Goal: Task Accomplishment & Management: Complete application form

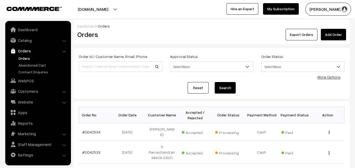
scroll to position [79, 0]
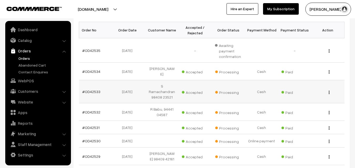
scroll to position [79, 0]
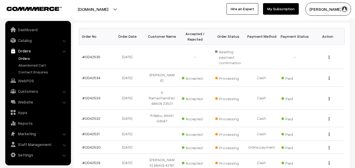
click at [25, 58] on link "Orders" at bounding box center [43, 59] width 52 height 6
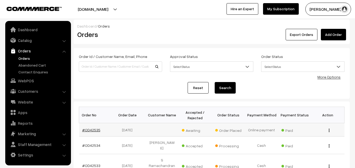
click at [93, 129] on link "#OD42535" at bounding box center [91, 130] width 18 height 4
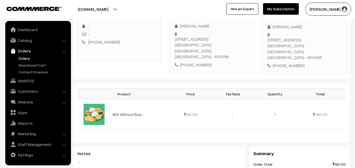
scroll to position [105, 0]
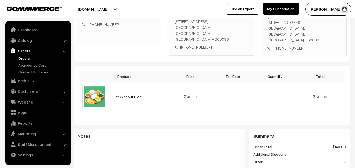
click at [196, 44] on div "[PHONE_NUMBER]" at bounding box center [212, 47] width 74 height 6
copy div "9962526517"
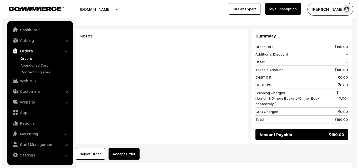
scroll to position [210, 0]
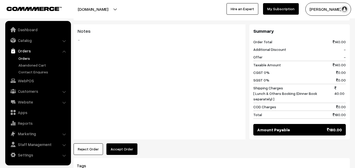
click at [125, 144] on button "Accept Order" at bounding box center [121, 150] width 31 height 12
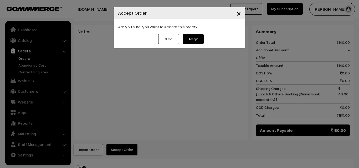
click at [193, 38] on button "Accept" at bounding box center [193, 39] width 21 height 10
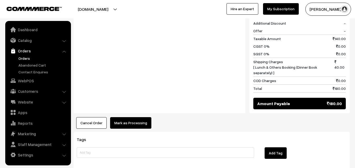
click at [127, 117] on button "Mark as Processing" at bounding box center [130, 123] width 41 height 12
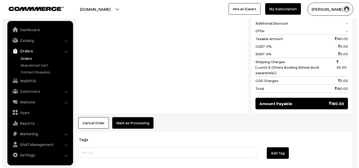
scroll to position [237, 0]
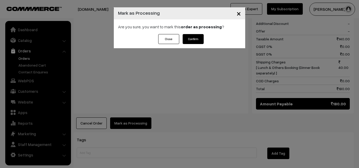
drag, startPoint x: 187, startPoint y: 41, endPoint x: 185, endPoint y: 52, distance: 11.3
click at [188, 41] on button "Confirm" at bounding box center [193, 39] width 21 height 10
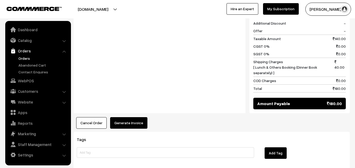
click at [126, 118] on button "Generate Invoice" at bounding box center [128, 123] width 37 height 12
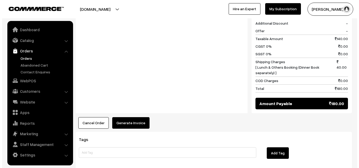
scroll to position [237, 0]
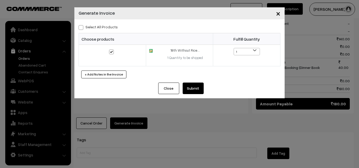
click at [192, 86] on button "Submit" at bounding box center [193, 89] width 21 height 12
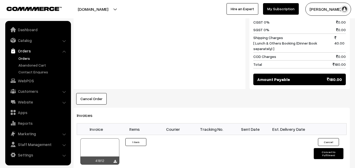
scroll to position [263, 0]
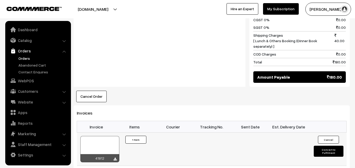
click at [94, 139] on div at bounding box center [99, 149] width 39 height 26
click at [28, 79] on link "WebPOS" at bounding box center [38, 80] width 63 height 9
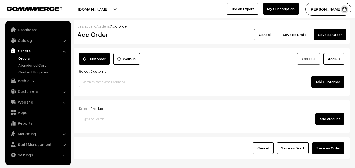
drag, startPoint x: 94, startPoint y: 74, endPoint x: 92, endPoint y: 81, distance: 8.1
click at [93, 75] on div "Select Customer Add Customer" at bounding box center [212, 78] width 266 height 20
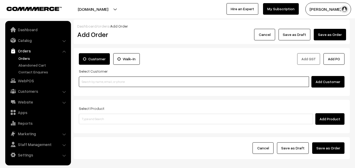
click at [91, 81] on input at bounding box center [194, 82] width 230 height 11
paste input "94448 24683"
drag, startPoint x: 90, startPoint y: 81, endPoint x: 94, endPoint y: 83, distance: 4.2
click at [90, 80] on input "94448 24683" at bounding box center [194, 82] width 230 height 11
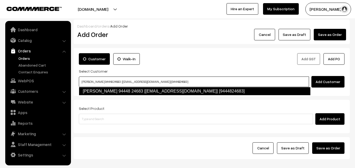
type input "Sakunthala Raghupathi 94448 24683 [test725@gmaili.com] [9444824683]"
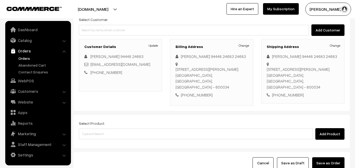
scroll to position [79, 0]
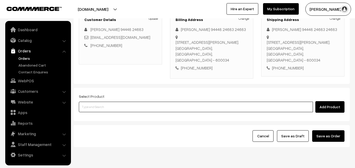
click at [115, 110] on input at bounding box center [196, 107] width 234 height 11
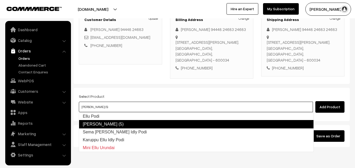
type input "Ellu Podi"
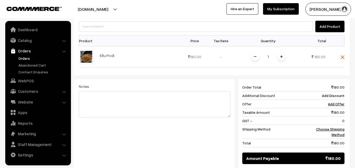
scroll to position [184, 0]
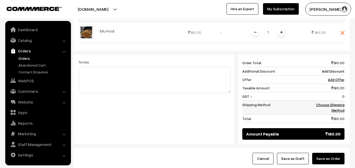
click at [341, 106] on link "Choose Shipping Method" at bounding box center [330, 108] width 28 height 10
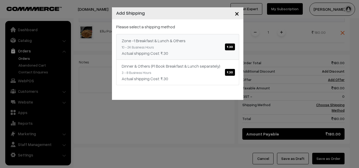
click at [179, 46] on link "Zone -1 Breakfast & Lunch & Others ₹.30 10 - 24 Business Hours Actual shipping …" at bounding box center [177, 47] width 123 height 26
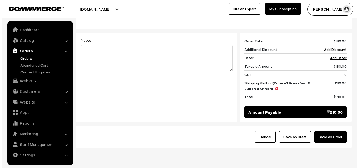
scroll to position [224, 0]
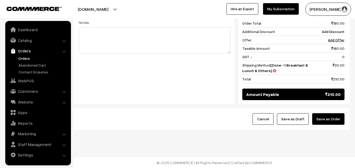
click at [327, 122] on button "Save as Order" at bounding box center [328, 119] width 32 height 12
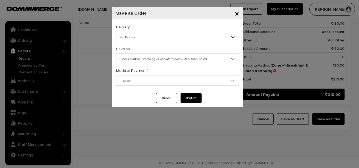
click at [153, 61] on span "Order + Mark as Processing + Generate Invoice + Mark as Delivered" at bounding box center [177, 58] width 122 height 9
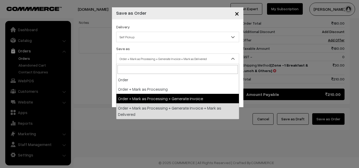
select select "3"
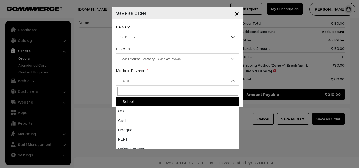
drag, startPoint x: 136, startPoint y: 81, endPoint x: 143, endPoint y: 110, distance: 30.1
click at [136, 81] on span "-- Select --" at bounding box center [177, 80] width 122 height 9
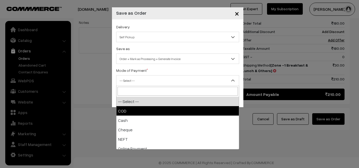
drag, startPoint x: 132, startPoint y: 112, endPoint x: 195, endPoint y: 130, distance: 64.9
select select "1"
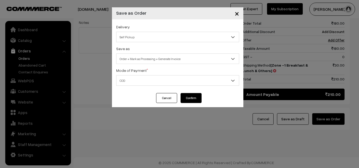
click at [195, 95] on button "Confirm" at bounding box center [190, 98] width 21 height 10
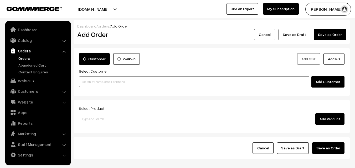
click at [127, 80] on input at bounding box center [194, 82] width 230 height 11
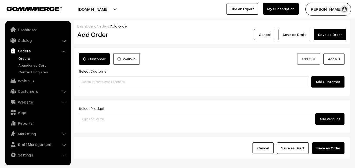
click at [25, 60] on link "Orders" at bounding box center [43, 59] width 52 height 6
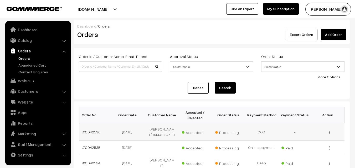
click at [91, 135] on link "#OD42536" at bounding box center [91, 132] width 18 height 4
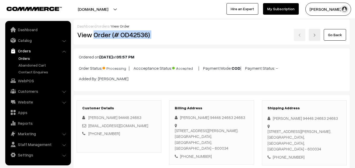
drag, startPoint x: 95, startPoint y: 37, endPoint x: 199, endPoint y: 31, distance: 104.2
click at [199, 31] on div "View Order (# OD42536) Go Back" at bounding box center [211, 35] width 277 height 12
copy div "Order (# OD42536)"
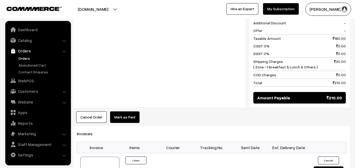
scroll to position [342, 0]
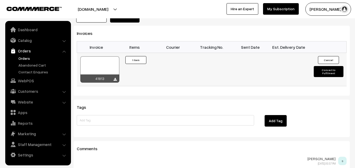
click at [93, 64] on div at bounding box center [99, 69] width 39 height 26
click at [28, 58] on link "Orders" at bounding box center [43, 59] width 52 height 6
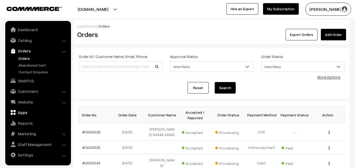
drag, startPoint x: 31, startPoint y: 79, endPoint x: 39, endPoint y: 96, distance: 18.9
click at [31, 79] on link "WebPOS" at bounding box center [38, 80] width 63 height 9
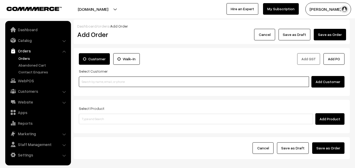
click at [108, 79] on input at bounding box center [194, 82] width 230 height 11
paste input "98412 88873"
click at [91, 79] on input "98412 88873" at bounding box center [194, 82] width 230 height 11
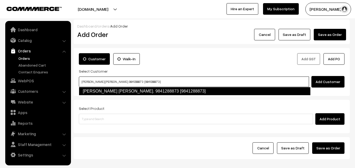
type input "P.VENKATA SATISH KUMAR. 9841288873 [9841288873]"
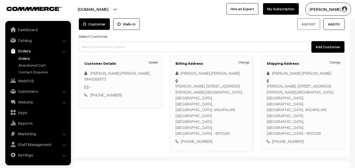
scroll to position [102, 0]
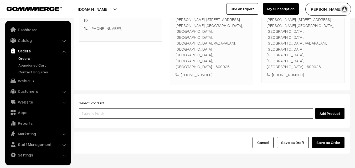
click at [189, 109] on input at bounding box center [196, 114] width 234 height 11
click at [188, 109] on input at bounding box center [196, 114] width 234 height 11
click at [138, 109] on input at bounding box center [196, 114] width 234 height 11
type input "om Podi"
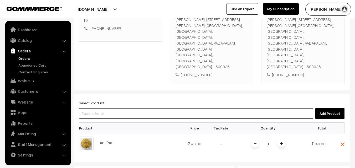
click at [130, 109] on input at bounding box center [196, 114] width 234 height 11
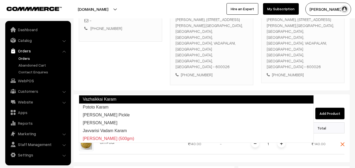
type input "Pototo Karam"
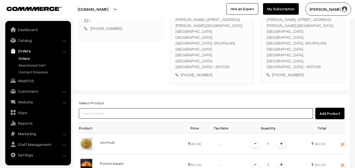
click at [125, 109] on input at bounding box center [196, 114] width 234 height 11
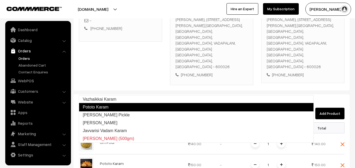
type input "Vazhaikkai Karam"
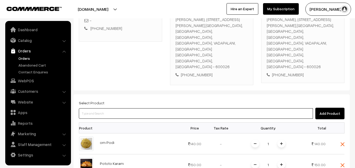
click at [136, 109] on input at bounding box center [196, 114] width 234 height 11
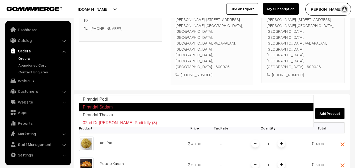
type input "Pirandai Podi"
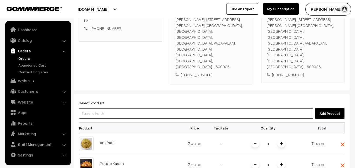
click at [127, 109] on input at bounding box center [196, 114] width 234 height 11
type input "Murungai Keerai Kollu Podi"
click at [154, 109] on input at bounding box center [196, 114] width 234 height 11
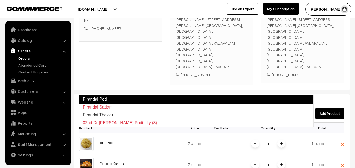
type input "Pirandai Thokku"
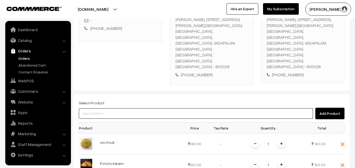
click at [154, 109] on input at bounding box center [196, 114] width 234 height 11
type input "B"
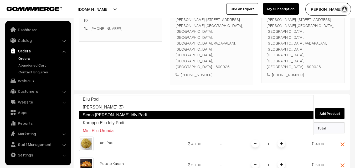
type input "Karuppu Ellu Idly Podi"
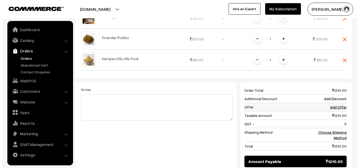
scroll to position [355, 0]
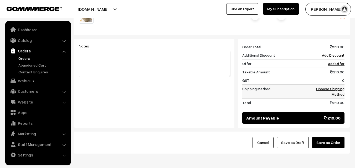
click at [339, 87] on link "Choose Shipping Method" at bounding box center [330, 92] width 28 height 10
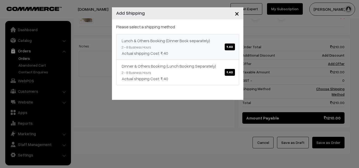
click at [203, 43] on div "Lunch & Others Booking (Dinner Book separately) ₹.40" at bounding box center [178, 41] width 112 height 6
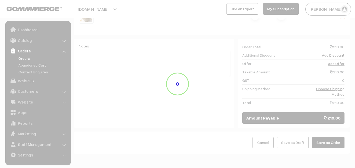
click at [338, 123] on div at bounding box center [177, 84] width 355 height 168
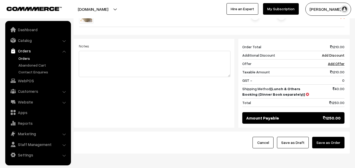
click at [324, 137] on button "Save as Order" at bounding box center [328, 143] width 32 height 12
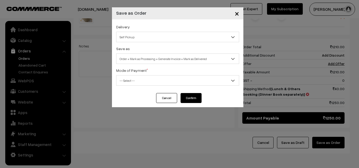
drag, startPoint x: 153, startPoint y: 59, endPoint x: 150, endPoint y: 61, distance: 4.1
click at [154, 58] on span "Order + Mark as Processing + Generate Invoice + Mark as Delivered" at bounding box center [177, 58] width 122 height 9
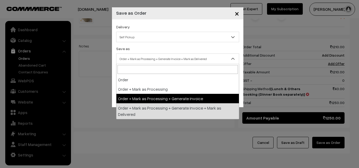
select select "3"
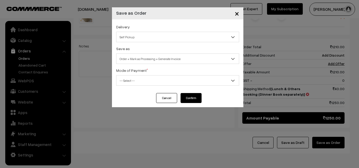
click at [149, 77] on span "-- Select --" at bounding box center [177, 80] width 122 height 9
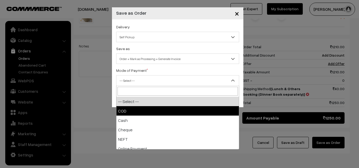
select select "1"
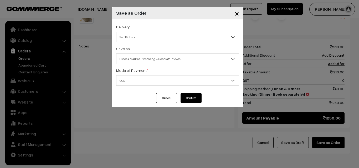
drag, startPoint x: 185, startPoint y: 99, endPoint x: 191, endPoint y: 106, distance: 9.6
click at [187, 99] on button "Confirm" at bounding box center [190, 98] width 21 height 10
click at [191, 103] on button "Confirm" at bounding box center [190, 98] width 21 height 10
click at [190, 103] on button "Confirm" at bounding box center [190, 98] width 21 height 10
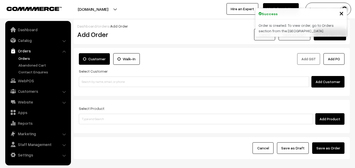
click at [25, 59] on link "Orders" at bounding box center [43, 59] width 52 height 6
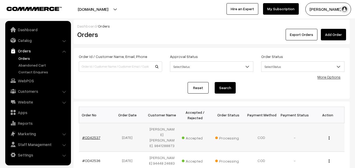
click at [90, 136] on link "#OD42537" at bounding box center [91, 138] width 18 height 4
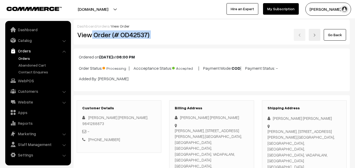
drag, startPoint x: 92, startPoint y: 34, endPoint x: 178, endPoint y: 71, distance: 93.3
click at [190, 34] on div "View Order (# OD42537) Go Back" at bounding box center [211, 35] width 277 height 12
copy div "Order (# OD42537)"
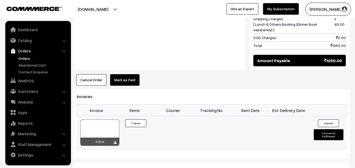
scroll to position [499, 0]
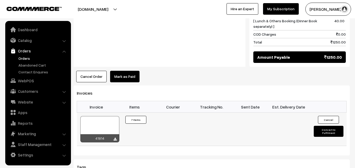
click at [104, 116] on div at bounding box center [99, 129] width 39 height 26
click at [31, 79] on link "WebPOS" at bounding box center [38, 80] width 63 height 9
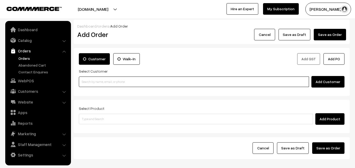
click at [82, 87] on input at bounding box center [194, 82] width 230 height 11
paste input "98401 40417"
click at [92, 82] on input "98401 40417" at bounding box center [194, 82] width 230 height 11
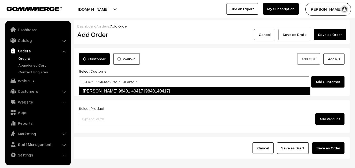
type input "[PERSON_NAME] 98401 40417 [9840140417]"
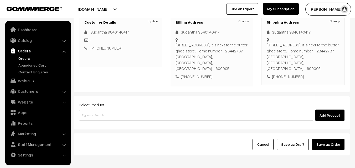
scroll to position [79, 0]
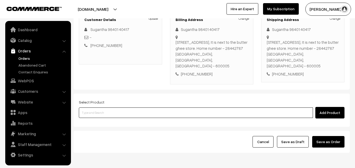
click at [131, 108] on input at bounding box center [196, 113] width 234 height 11
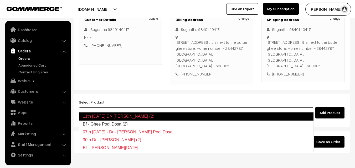
type input "Bf - Ghee Podi Dosa (2)"
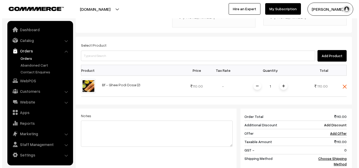
scroll to position [224, 0]
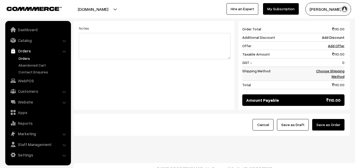
click at [341, 74] on td "Choose Shipping Method" at bounding box center [328, 74] width 33 height 14
click at [340, 69] on link "Choose Shipping Method" at bounding box center [330, 74] width 28 height 10
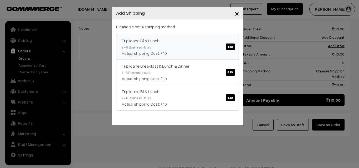
click at [193, 45] on link "Triplicane Bf & Lunch ₹.10 2 - 8 Business Hours Actual shipping Cost: ₹.10" at bounding box center [177, 47] width 123 height 26
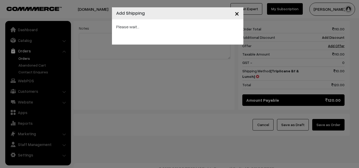
scroll to position [218, 0]
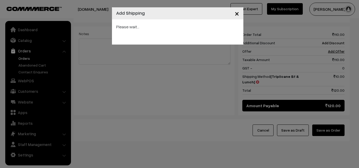
click at [337, 117] on div "× Add Shipping Please wait..." at bounding box center [179, 84] width 359 height 168
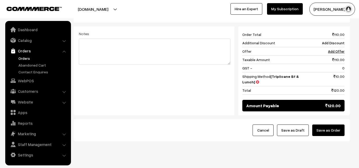
click at [333, 125] on button "Save as Order" at bounding box center [328, 131] width 32 height 12
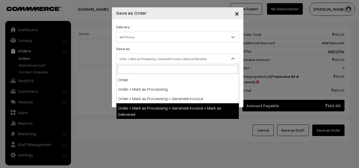
click at [151, 55] on span "Order + Mark as Processing + Generate Invoice + Mark as Delivered" at bounding box center [177, 58] width 122 height 9
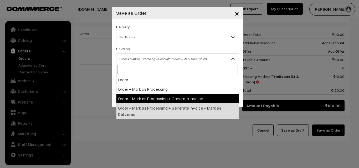
select select "3"
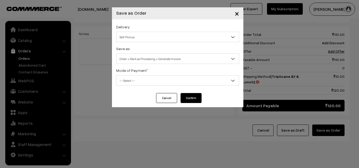
drag, startPoint x: 141, startPoint y: 77, endPoint x: 142, endPoint y: 82, distance: 5.1
click at [141, 79] on span "-- Select --" at bounding box center [177, 80] width 122 height 9
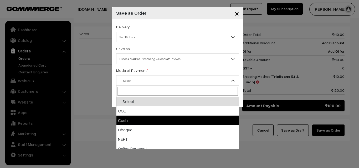
select select "2"
checkbox input "true"
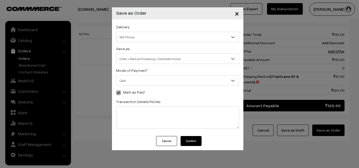
click at [195, 144] on button "Confirm" at bounding box center [190, 141] width 21 height 10
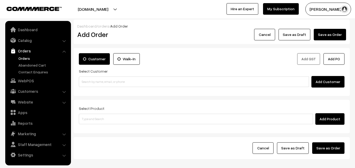
click at [26, 58] on link "Orders" at bounding box center [43, 59] width 52 height 6
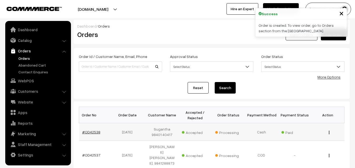
click at [91, 131] on link "#OD42538" at bounding box center [91, 132] width 18 height 4
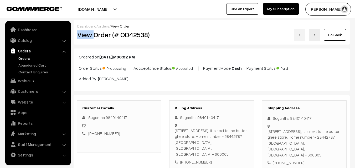
drag, startPoint x: 128, startPoint y: 35, endPoint x: 204, endPoint y: 29, distance: 77.0
click at [204, 29] on div "Dashboard / orders / View Order View Order (# OD42538) Go Back" at bounding box center [212, 32] width 276 height 25
copy div "View"
click at [173, 42] on div "Dashboard / orders / View Order View Order (# OD42538) Go Back" at bounding box center [212, 32] width 276 height 25
copy div "Order (# OD42538)"
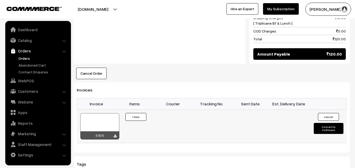
scroll to position [315, 0]
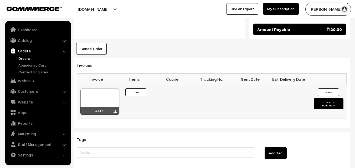
click at [101, 89] on div at bounding box center [99, 102] width 39 height 26
click at [36, 80] on link "WebPOS" at bounding box center [38, 80] width 63 height 9
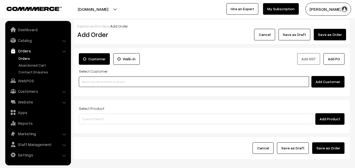
click at [88, 84] on input at bounding box center [194, 82] width 230 height 11
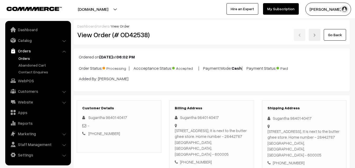
scroll to position [315, 0]
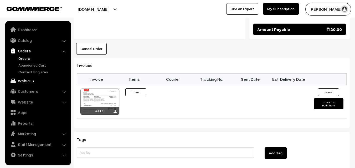
click at [27, 76] on link "WebPOS" at bounding box center [38, 80] width 63 height 9
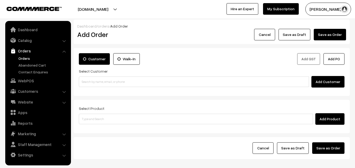
click at [102, 81] on input at bounding box center [194, 82] width 230 height 11
click at [92, 82] on input "98401 40417" at bounding box center [194, 82] width 230 height 11
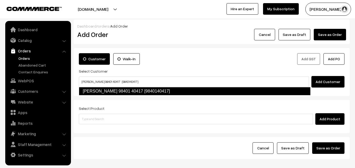
type input "Sugantha 98401 40417 [9840140417]"
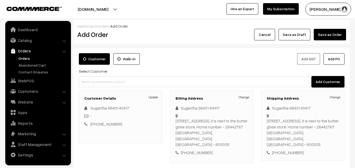
scroll to position [70, 0]
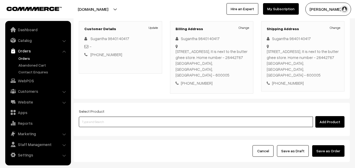
click at [154, 118] on input at bounding box center [196, 122] width 234 height 11
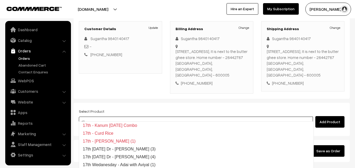
type input "1"
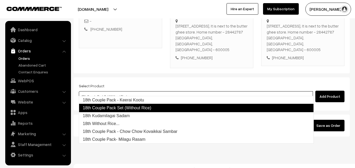
scroll to position [96, 0]
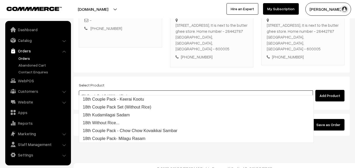
type input "18th Couple Pack Set (Without Rice)"
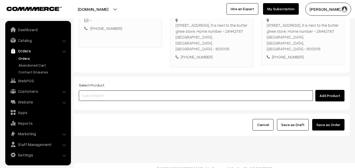
click at [126, 94] on input at bounding box center [196, 96] width 234 height 11
paste input "18th Thursday Dr - Wheat Idiyappam (3)"
type input "18th Thursday Dr - Wheat Idiyappam (3)"
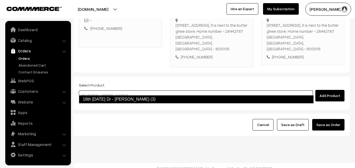
click at [113, 99] on link "18th Thursday Dr - Wheat Idiyappam (3)" at bounding box center [196, 99] width 235 height 8
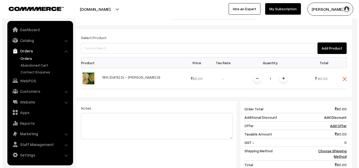
scroll to position [224, 0]
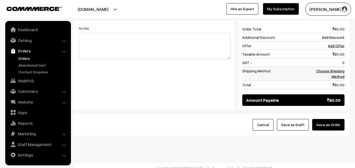
click at [339, 69] on link "Choose Shipping Method" at bounding box center [330, 74] width 28 height 10
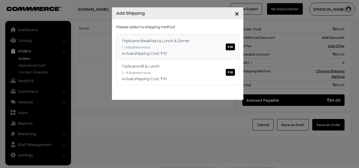
click at [202, 41] on link "Triplicane Breakfast & Lunch & Dinner ₹.10 1 - 8 Business Hours Actual shipping…" at bounding box center [177, 47] width 123 height 26
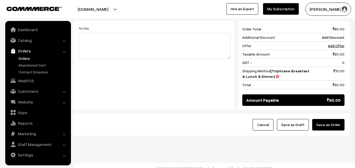
drag, startPoint x: 333, startPoint y: 118, endPoint x: 298, endPoint y: 121, distance: 35.3
click at [334, 119] on button "Save as Order" at bounding box center [328, 125] width 32 height 12
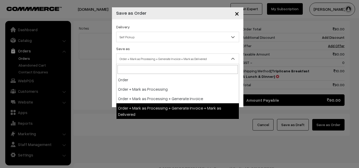
click at [151, 55] on span "Order + Mark as Processing + Generate Invoice + Mark as Delivered" at bounding box center [177, 58] width 122 height 9
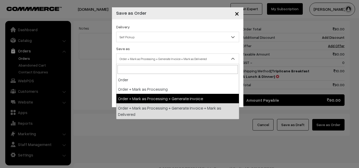
select select "3"
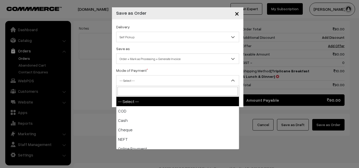
click at [140, 84] on span "-- Select --" at bounding box center [177, 80] width 122 height 9
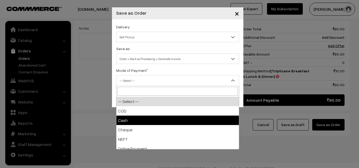
select select "2"
checkbox input "true"
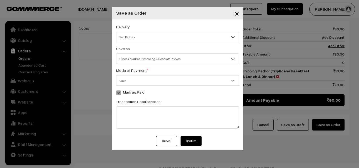
click at [199, 144] on button "Confirm" at bounding box center [190, 141] width 21 height 10
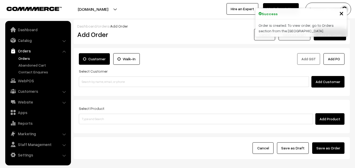
click at [27, 58] on link "Orders" at bounding box center [43, 59] width 52 height 6
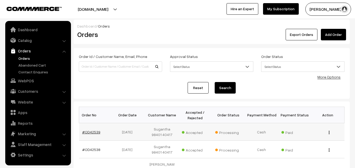
click at [92, 132] on link "#OD42539" at bounding box center [91, 132] width 18 height 4
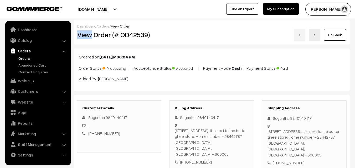
drag, startPoint x: 93, startPoint y: 35, endPoint x: 208, endPoint y: 35, distance: 115.3
click at [218, 24] on div "Dashboard / orders / View Order View Order (# OD42539) Go Back" at bounding box center [212, 32] width 276 height 25
copy div "View"
click at [169, 37] on div "Go Back" at bounding box center [258, 35] width 184 height 12
copy div "Order (# OD42539)"
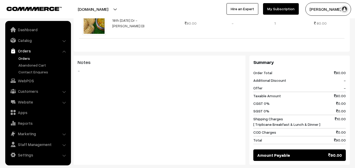
scroll to position [289, 0]
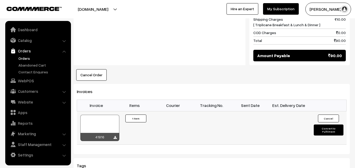
click at [101, 116] on div at bounding box center [99, 128] width 39 height 26
click at [27, 78] on link "WebPOS" at bounding box center [38, 80] width 63 height 9
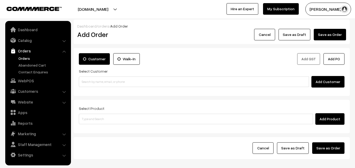
click at [106, 90] on div "Customer Walk-In Add GST Add PO Select Customer Add Customer" at bounding box center [212, 72] width 276 height 48
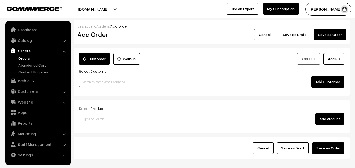
paste input "94456 06119"
click at [99, 83] on input "94456 06119" at bounding box center [194, 82] width 230 height 11
click at [93, 80] on input "94456 06119" at bounding box center [194, 82] width 230 height 11
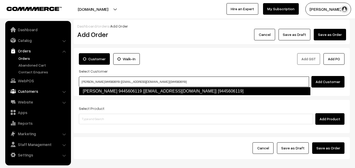
type input "Vijayalakshmi 9445606119 [test187@gmail.com] [9445606119]"
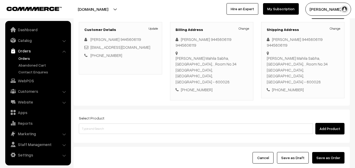
scroll to position [84, 0]
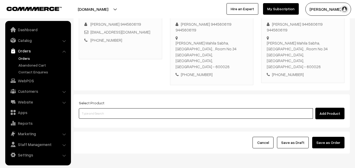
click at [133, 109] on input at bounding box center [196, 114] width 234 height 11
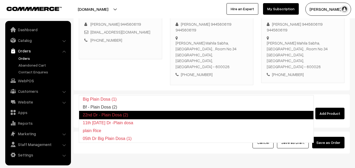
type input "Bf - Plain Dosa (2)"
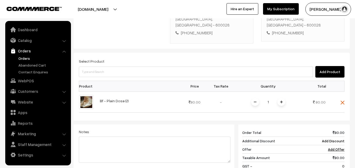
scroll to position [163, 0]
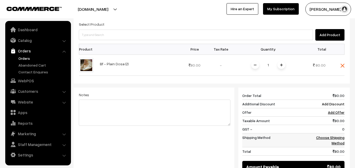
click at [342, 136] on link "Choose Shipping Method" at bounding box center [330, 141] width 28 height 10
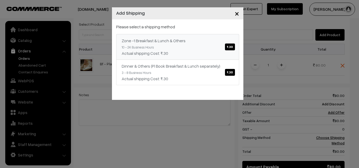
click at [216, 52] on div "Actual shipping Cost: ₹.30" at bounding box center [178, 53] width 112 height 6
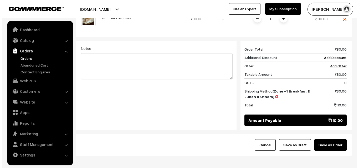
scroll to position [212, 0]
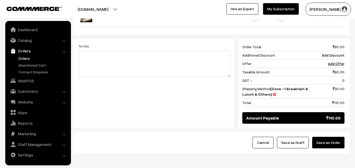
click at [335, 132] on div "Cancel Save as Draft Save as Order" at bounding box center [212, 143] width 276 height 22
click at [332, 137] on button "Save as Order" at bounding box center [328, 143] width 32 height 12
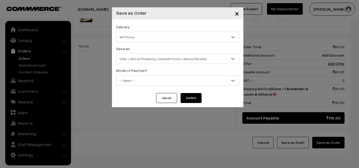
click at [174, 58] on span "Order + Mark as Processing + Generate Invoice + Mark as Delivered" at bounding box center [177, 58] width 122 height 9
click at [159, 56] on span "Order + Mark as Processing" at bounding box center [177, 58] width 122 height 9
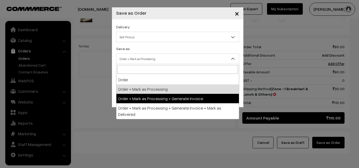
drag, startPoint x: 153, startPoint y: 97, endPoint x: 146, endPoint y: 76, distance: 21.4
select select "3"
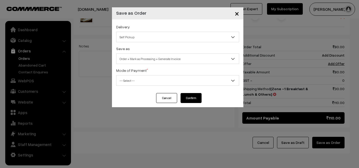
click at [146, 76] on span "-- Select --" at bounding box center [177, 80] width 123 height 11
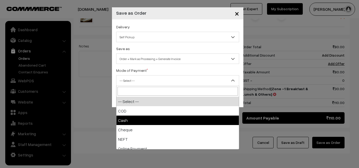
select select "2"
checkbox input "true"
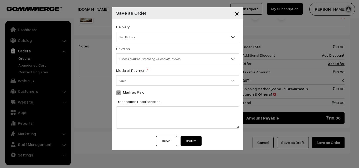
click at [190, 142] on button "Confirm" at bounding box center [190, 141] width 21 height 10
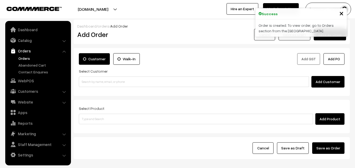
click at [31, 59] on link "Orders" at bounding box center [43, 59] width 52 height 6
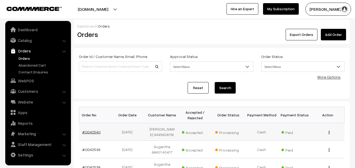
click at [93, 132] on link "#OD42540" at bounding box center [91, 132] width 18 height 4
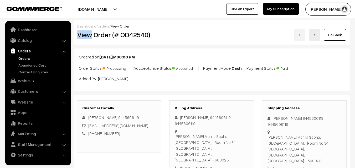
drag, startPoint x: 92, startPoint y: 36, endPoint x: 192, endPoint y: 27, distance: 100.8
click at [193, 27] on div "Dashboard / orders / View Order View Order (# OD42540) Go Back" at bounding box center [212, 32] width 276 height 25
copy div "View"
click at [164, 36] on div "View Order (# OD42540)" at bounding box center [119, 35] width 92 height 12
copy h2 "Order (# OD42540)"
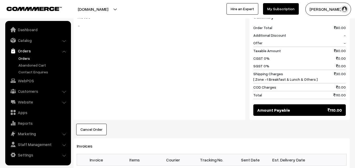
scroll to position [289, 0]
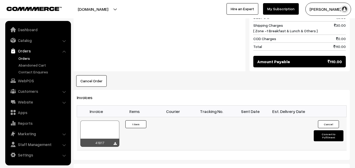
click at [105, 121] on div at bounding box center [99, 134] width 39 height 26
click at [35, 79] on link "WebPOS" at bounding box center [38, 80] width 63 height 9
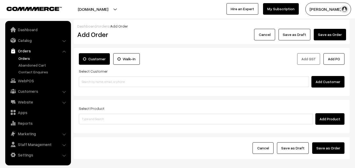
click at [82, 93] on div "Customer Walk-In Add GST Add PO Select Customer Add Customer" at bounding box center [212, 72] width 276 height 48
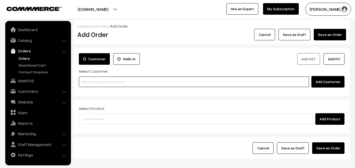
click at [92, 79] on input at bounding box center [194, 82] width 230 height 11
paste input "98401 93739"
click at [94, 82] on input "98401 93739" at bounding box center [194, 82] width 230 height 11
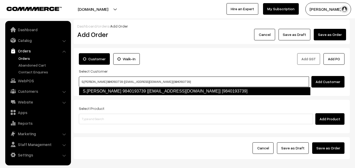
type input "S.Muralj krishnan 9840193739 [Anna52@gmail.com] [9840193739]"
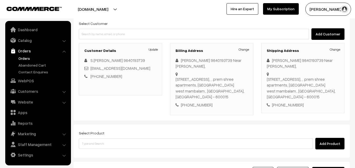
scroll to position [96, 0]
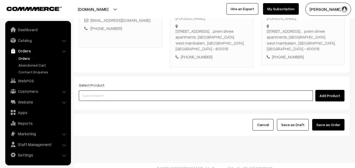
click at [135, 93] on input at bounding box center [196, 96] width 234 height 11
type input "milagu r"
paste input "18th Couple Pack- Milagu Rasam"
click at [106, 91] on input "18th Couple Pack- Milagu Rasam" at bounding box center [196, 96] width 234 height 11
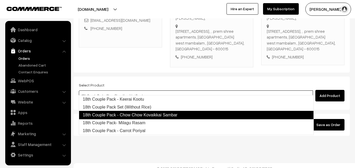
type input "18th Couple Pack- Milagu Rasam"
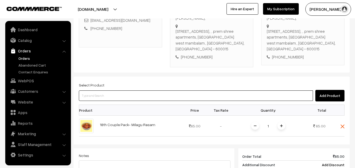
drag, startPoint x: 117, startPoint y: 94, endPoint x: 109, endPoint y: 86, distance: 10.6
click at [112, 91] on input at bounding box center [196, 96] width 234 height 11
type input "18th Couple Pack - Keerai Kootu"
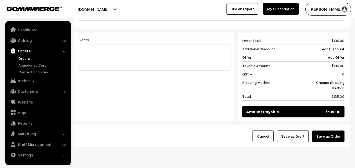
scroll to position [245, 0]
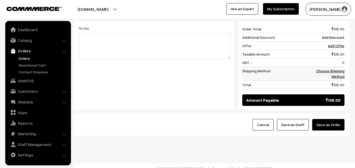
click at [334, 69] on link "Choose Shipping Method" at bounding box center [330, 74] width 28 height 10
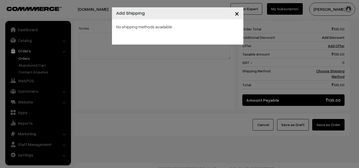
click at [211, 46] on div "× Add Shipping No shipping methods available" at bounding box center [179, 84] width 359 height 168
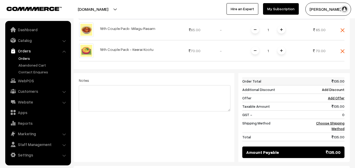
scroll to position [192, 0]
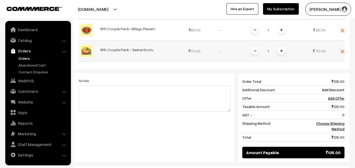
click at [282, 48] on span at bounding box center [281, 51] width 8 height 8
click at [334, 121] on link "Choose Shipping Method" at bounding box center [330, 126] width 28 height 10
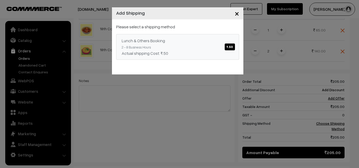
click at [210, 39] on div "Lunch & Others Booking ₹.50" at bounding box center [178, 41] width 112 height 6
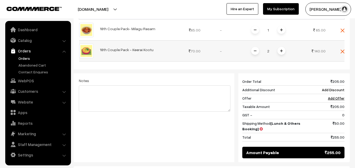
click at [255, 50] on img at bounding box center [255, 51] width 3 height 3
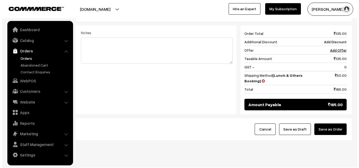
scroll to position [245, 0]
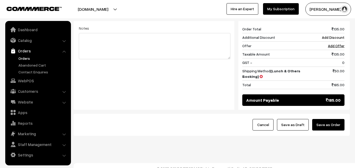
click at [332, 119] on button "Save as Order" at bounding box center [328, 125] width 32 height 12
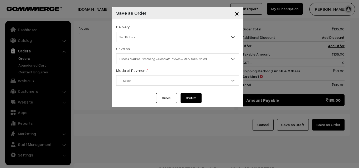
click at [165, 59] on span "Order + Mark as Processing + Generate Invoice + Mark as Delivered" at bounding box center [177, 58] width 122 height 9
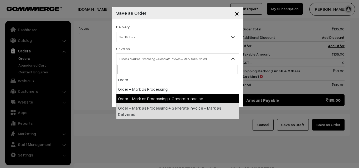
drag, startPoint x: 161, startPoint y: 100, endPoint x: 156, endPoint y: 86, distance: 14.3
select select "3"
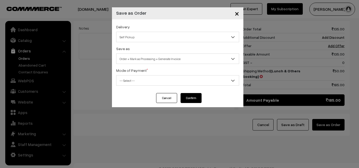
click at [152, 76] on span "-- Select --" at bounding box center [177, 80] width 123 height 11
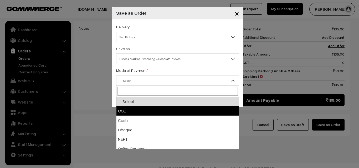
select select "1"
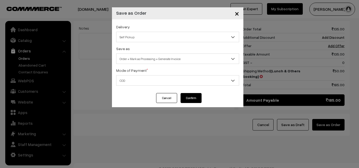
click at [187, 100] on button "Confirm" at bounding box center [190, 98] width 21 height 10
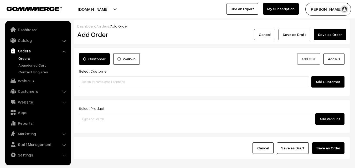
click at [23, 59] on link "Orders" at bounding box center [43, 59] width 52 height 6
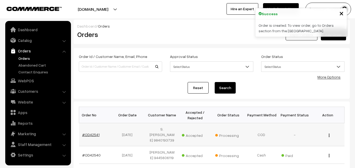
click at [88, 133] on link "#OD42541" at bounding box center [90, 135] width 17 height 4
click at [91, 135] on td "#OD42541" at bounding box center [95, 134] width 33 height 23
click at [87, 133] on link "#OD42541" at bounding box center [90, 135] width 17 height 4
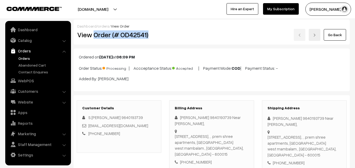
drag, startPoint x: 93, startPoint y: 36, endPoint x: 168, endPoint y: 38, distance: 74.9
click at [168, 38] on div "View Order (# OD42541) Go Back" at bounding box center [211, 35] width 277 height 12
copy div "Order (# OD42541)"
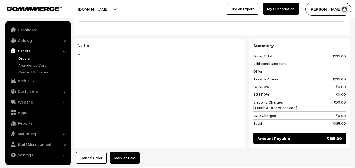
scroll to position [342, 0]
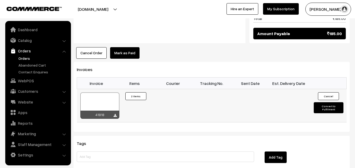
click at [100, 100] on div at bounding box center [99, 106] width 39 height 26
click at [104, 97] on div at bounding box center [99, 106] width 39 height 26
click at [27, 84] on link "WebPOS" at bounding box center [38, 80] width 63 height 9
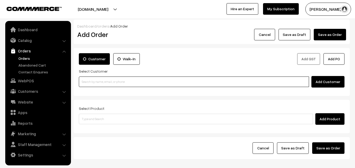
click at [95, 81] on input at bounding box center [194, 82] width 230 height 11
paste input "98487 29581"
click at [88, 80] on input "98487 29581" at bounding box center [194, 82] width 230 height 11
click at [92, 80] on input "98487 29581" at bounding box center [194, 82] width 230 height 11
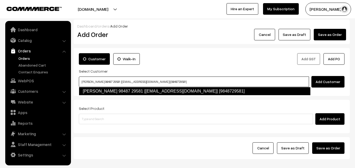
type input "vijayasarathy 98487 29581 [Annam25@gmail.com] [9848729581]"
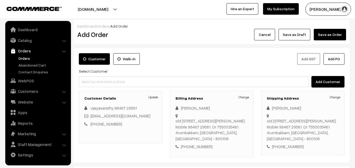
scroll to position [96, 0]
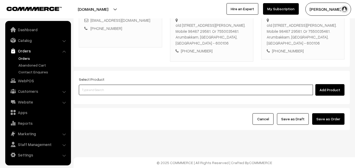
click at [124, 88] on input at bounding box center [196, 90] width 234 height 11
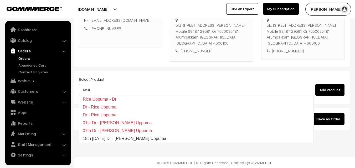
type input "18th Thursday Dr - Rice Uppuma"
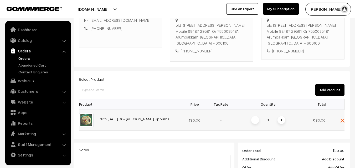
click at [279, 120] on span at bounding box center [281, 120] width 8 height 8
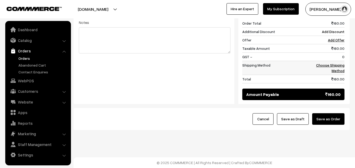
click at [339, 66] on link "Choose Shipping Method" at bounding box center [330, 68] width 28 height 10
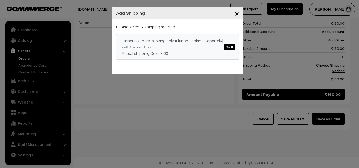
drag, startPoint x: 215, startPoint y: 50, endPoint x: 220, endPoint y: 73, distance: 24.0
click at [205, 46] on link "Dinner & Others Booking only (Llunch Booking Separtely) ₹.60 2 - 8 Business Hou…" at bounding box center [177, 47] width 123 height 26
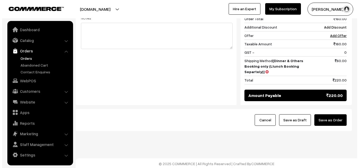
scroll to position [229, 0]
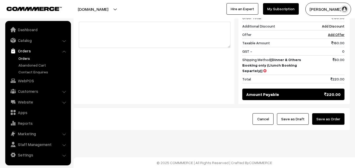
click at [337, 116] on button "Save as Order" at bounding box center [328, 119] width 32 height 12
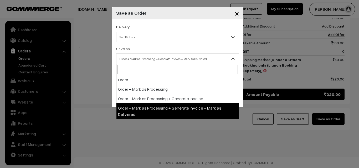
click at [137, 54] on span "Order + Mark as Processing + Generate Invoice + Mark as Delivered" at bounding box center [177, 59] width 123 height 11
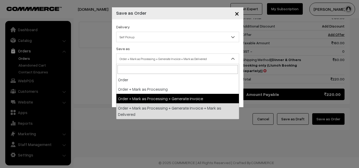
select select "3"
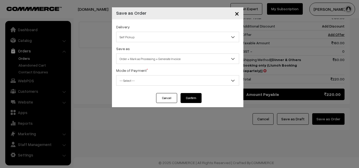
click at [128, 81] on span "-- Select --" at bounding box center [177, 80] width 122 height 9
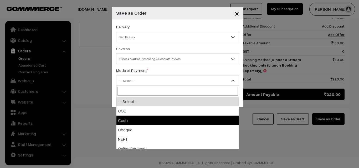
select select "2"
checkbox input "true"
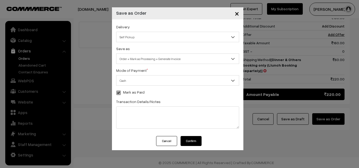
click at [190, 141] on button "Confirm" at bounding box center [190, 141] width 21 height 10
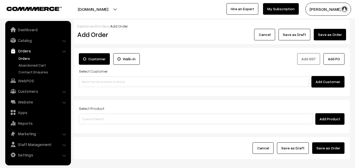
click at [26, 60] on link "Orders" at bounding box center [43, 59] width 52 height 6
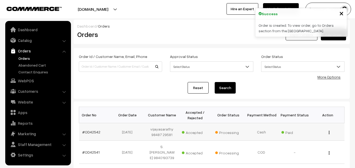
click at [90, 127] on td "#OD42542" at bounding box center [95, 132] width 33 height 18
click at [91, 133] on link "#OD42542" at bounding box center [91, 132] width 18 height 4
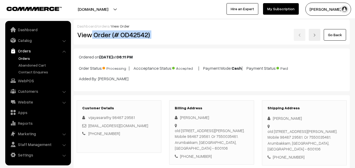
drag, startPoint x: 91, startPoint y: 36, endPoint x: 208, endPoint y: 36, distance: 116.9
click at [209, 36] on div "View Order (# OD42542) Go Back" at bounding box center [211, 35] width 277 height 12
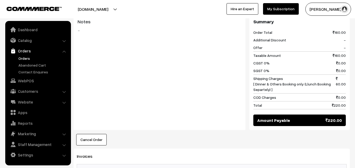
scroll to position [263, 0]
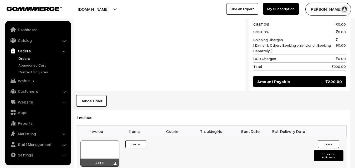
click at [104, 148] on div at bounding box center [99, 154] width 39 height 26
click at [22, 60] on link "Orders" at bounding box center [43, 59] width 52 height 6
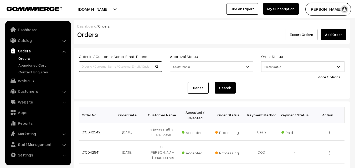
click at [99, 65] on input at bounding box center [120, 66] width 83 height 11
paste input "99625 26517"
click at [94, 63] on input "99625 26517" at bounding box center [120, 66] width 83 height 11
type input "9962526517"
click at [215, 82] on button "Search" at bounding box center [225, 88] width 21 height 12
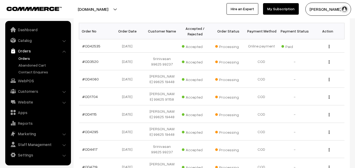
scroll to position [26, 0]
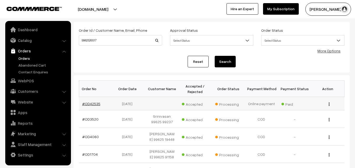
click at [89, 105] on link "#OD42535" at bounding box center [91, 104] width 18 height 4
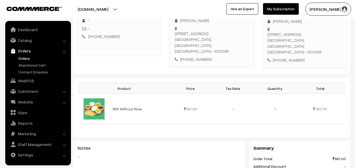
scroll to position [105, 0]
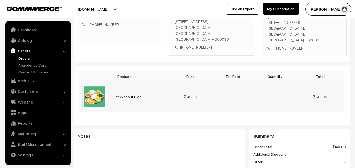
click at [127, 95] on link "18th Without Rice..." at bounding box center [128, 97] width 32 height 4
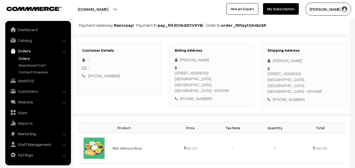
scroll to position [79, 0]
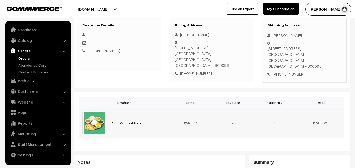
drag, startPoint x: 114, startPoint y: 121, endPoint x: 159, endPoint y: 121, distance: 45.5
click at [164, 123] on td "18th Without Rice..." at bounding box center [139, 123] width 60 height 30
copy link "8th Without Rice..."
click at [133, 126] on td "18th Without Rice..." at bounding box center [139, 123] width 60 height 30
click at [128, 114] on td "18th Without Rice..." at bounding box center [139, 123] width 60 height 30
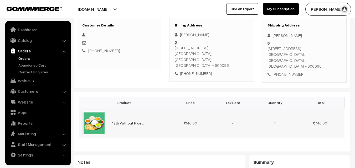
click at [126, 121] on link "18th Without Rice..." at bounding box center [128, 123] width 32 height 4
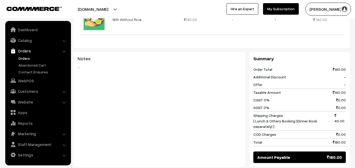
scroll to position [184, 0]
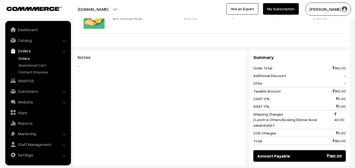
click at [27, 58] on link "Orders" at bounding box center [43, 59] width 52 height 6
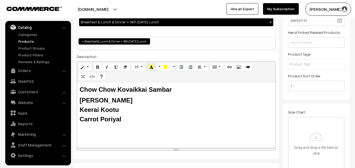
scroll to position [79, 0]
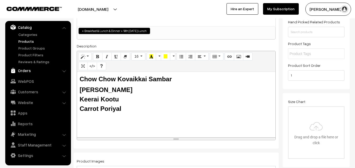
drag, startPoint x: 100, startPoint y: 104, endPoint x: 61, endPoint y: 72, distance: 50.2
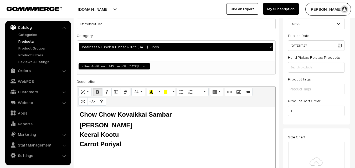
scroll to position [0, 0]
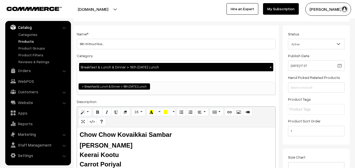
scroll to position [105, 0]
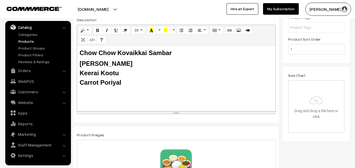
click at [94, 50] on b "Chow Chow Kovaikkai Sambar" at bounding box center [126, 52] width 92 height 7
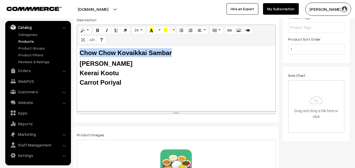
click at [94, 50] on b "Chow Chow Kovaikkai Sambar" at bounding box center [126, 52] width 92 height 7
copy b "Chow Chow Kovaikkai Sambar"
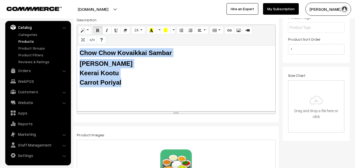
copy div "Chow Chow Kovaikkai Sambar Milagu Rasam Keerai Kootu Carrot Poriyal"
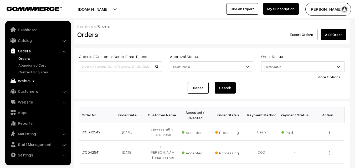
click at [23, 81] on link "WebPOS" at bounding box center [38, 80] width 63 height 9
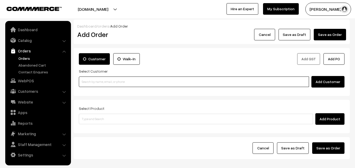
paste input "99401 31964"
click at [123, 78] on input "99401 31964" at bounding box center [194, 82] width 230 height 11
click at [101, 82] on input "99401 31964" at bounding box center [194, 82] width 230 height 11
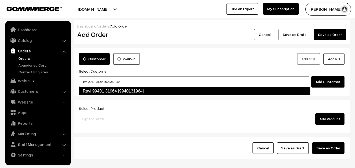
type input "Ravi 99401 31964 [9940131964]"
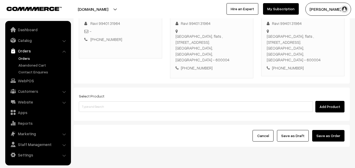
scroll to position [90, 0]
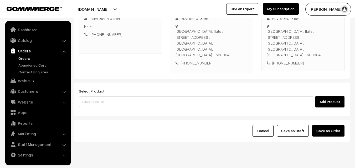
click div "Select Product Add Product"
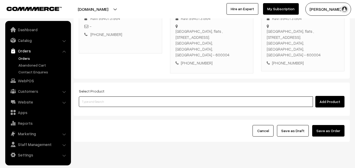
click input
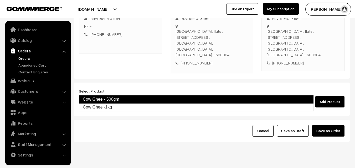
type input "Cow Ghee -1kg"
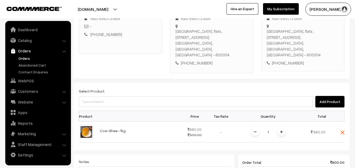
click div "Select Product Add Product"
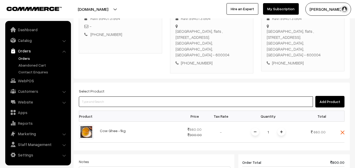
click input
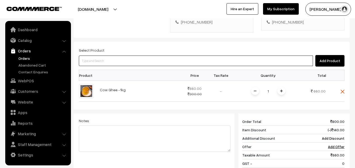
scroll to position [169, 0]
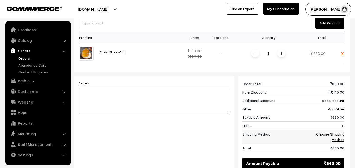
click link "Choose Shipping Method"
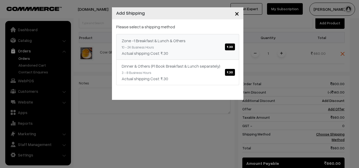
click link "Zone -1 Breakfast & Lunch & Others ₹.30 10 - 24 Business Hours Actual shipping …"
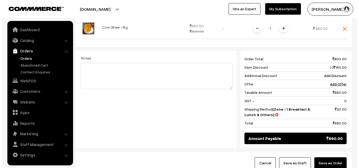
scroll to position [226, 0]
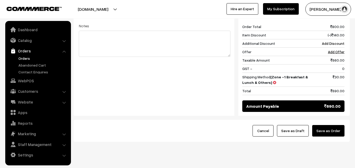
click button "Save as Order"
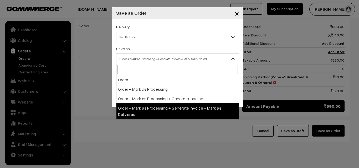
drag, startPoint x: 166, startPoint y: 54, endPoint x: 165, endPoint y: 57, distance: 3.5
click div "Save as Order Order + Mark as Processing Order + Mark as Processing + Generate …"
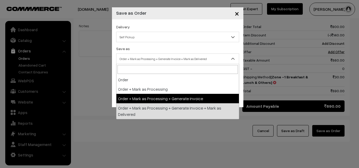
select select "3"
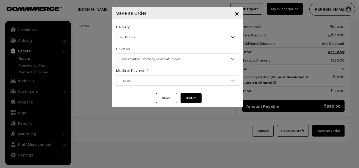
click span "-- Select --"
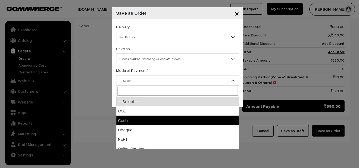
select select "2"
checkbox input "true"
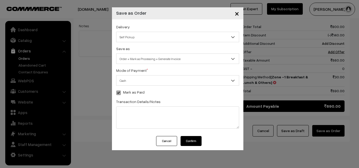
click div "Delivery Self Pickup Zone -1 Breakfast & Lunch & Others (₹30) (10 - 24 Business…"
click button "Confirm"
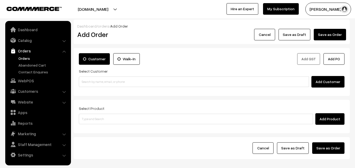
click at [22, 57] on link "Orders" at bounding box center [43, 59] width 52 height 6
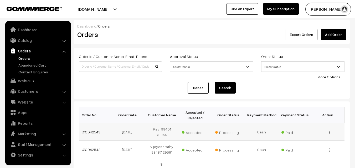
click at [96, 130] on link "#OD42543" at bounding box center [91, 132] width 18 height 4
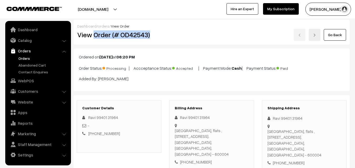
drag, startPoint x: 93, startPoint y: 36, endPoint x: 149, endPoint y: 36, distance: 56.0
click at [149, 36] on h2 "View Order (# OD42543)" at bounding box center [119, 35] width 84 height 8
copy h2 "Order (# OD42543)"
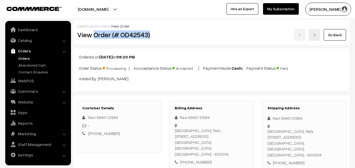
copy h2 "Order (# OD42543)"
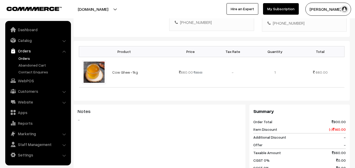
scroll to position [263, 0]
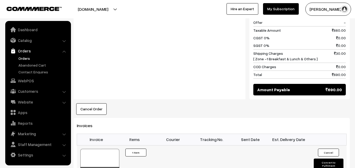
click at [105, 149] on div at bounding box center [99, 162] width 39 height 26
click at [35, 81] on link "WebPOS" at bounding box center [38, 80] width 63 height 9
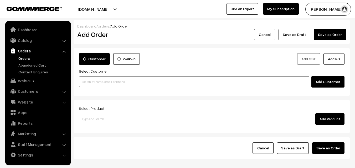
paste input "91235 31833"
click at [90, 84] on input "91235 31833" at bounding box center [194, 82] width 230 height 11
click at [90, 82] on input "91235 31833" at bounding box center [194, 82] width 230 height 11
type input "Vinush 9123531833 [9123531833]"
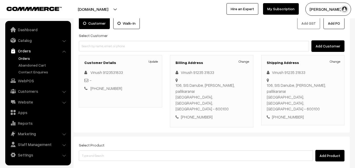
scroll to position [53, 0]
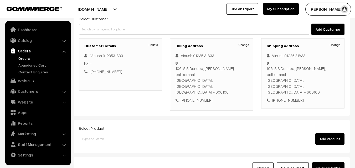
click at [126, 136] on div "Select Product Add Product" at bounding box center [212, 136] width 276 height 33
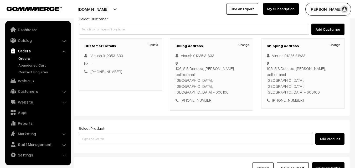
click at [128, 134] on input at bounding box center [196, 139] width 234 height 11
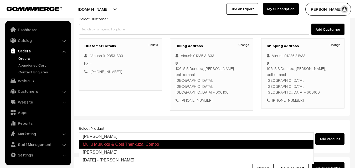
type input "[PERSON_NAME]"
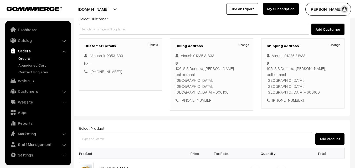
click at [128, 134] on input at bounding box center [196, 139] width 234 height 11
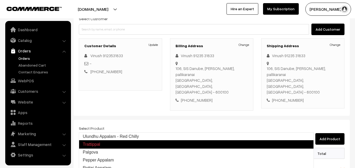
type input "Palgova"
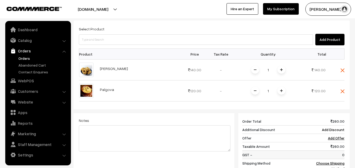
scroll to position [158, 0]
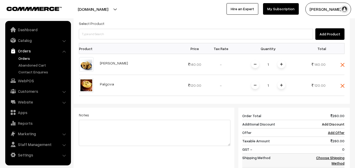
click at [339, 156] on link "Choose Shipping Method" at bounding box center [330, 161] width 28 height 10
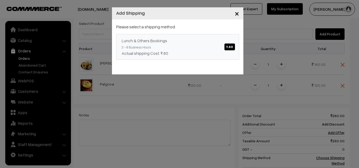
click at [219, 44] on link "Lunch & Others Bookings ₹.60 2 - 8 Business Hours Actual shipping Cost: ₹.60" at bounding box center [177, 47] width 123 height 26
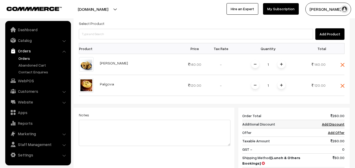
click at [336, 122] on link "Add Discount" at bounding box center [333, 124] width 23 height 4
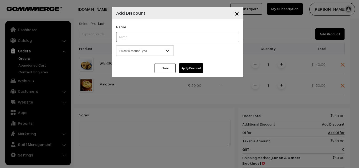
click at [157, 35] on input "text" at bounding box center [177, 37] width 123 height 11
type input "Sombo Discount"
click at [147, 49] on span "Select Discount Type" at bounding box center [144, 50] width 57 height 9
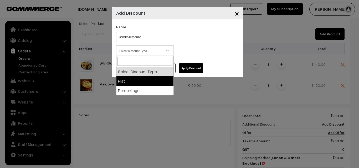
select select "flat"
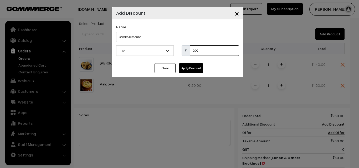
drag, startPoint x: 209, startPoint y: 49, endPoint x: 162, endPoint y: 49, distance: 47.0
click at [162, 49] on div "Select Discount Type Flat Percentage Flat 0.00 % 0.00" at bounding box center [177, 52] width 131 height 14
type input "60"
click at [189, 71] on button "Apply Discount" at bounding box center [191, 68] width 24 height 10
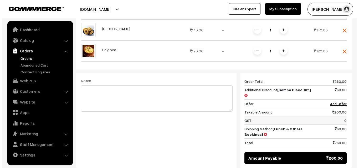
scroll to position [239, 0]
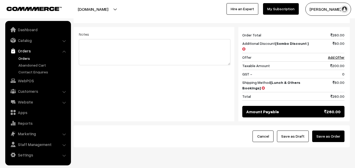
click at [333, 131] on button "Save as Order" at bounding box center [328, 137] width 32 height 12
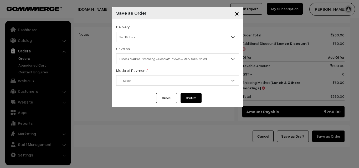
click at [179, 54] on span "Order + Mark as Processing + Generate Invoice + Mark as Delivered" at bounding box center [177, 58] width 122 height 9
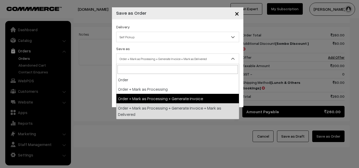
select select "3"
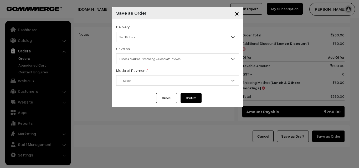
click at [133, 86] on span "-- Select --" at bounding box center [177, 80] width 123 height 11
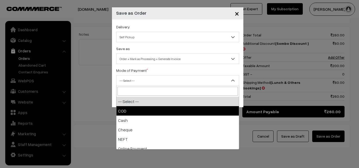
select select "1"
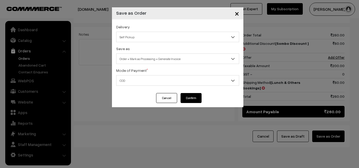
click at [194, 100] on button "Confirm" at bounding box center [190, 98] width 21 height 10
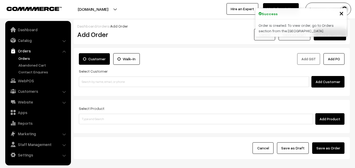
click at [26, 59] on link "Orders" at bounding box center [43, 59] width 52 height 6
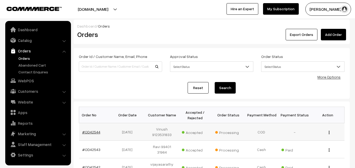
click at [90, 132] on link "#OD42544" at bounding box center [91, 132] width 18 height 4
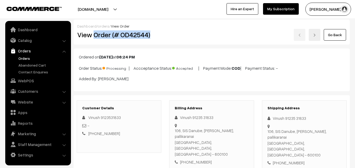
drag, startPoint x: 94, startPoint y: 33, endPoint x: 153, endPoint y: 31, distance: 59.9
click at [159, 32] on h2 "View Order (# OD42544)" at bounding box center [119, 35] width 84 height 8
copy h2 "Order (# OD42544)"
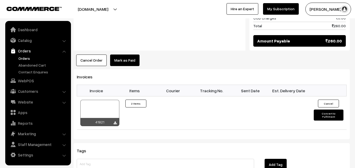
scroll to position [289, 0]
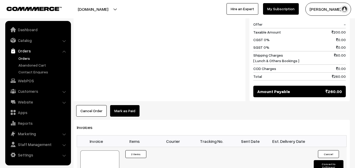
click at [105, 151] on div at bounding box center [99, 164] width 39 height 26
click at [29, 80] on link "WebPOS" at bounding box center [38, 80] width 63 height 9
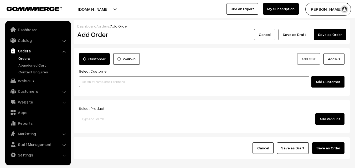
drag, startPoint x: 0, startPoint y: 0, endPoint x: 94, endPoint y: 83, distance: 125.2
click at [100, 82] on input at bounding box center [194, 82] width 230 height 11
paste input "98940 51944"
click at [93, 83] on input "98940 51944" at bounding box center [194, 82] width 230 height 11
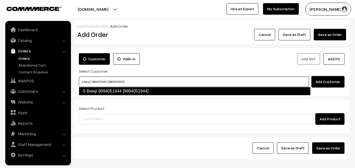
type input "S Balaji 9894051944 [9894051944]"
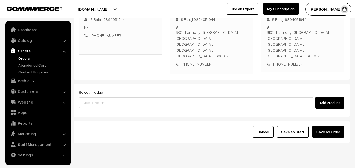
scroll to position [90, 0]
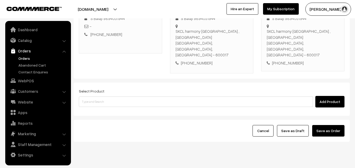
drag, startPoint x: 135, startPoint y: 96, endPoint x: 136, endPoint y: 91, distance: 5.0
click at [135, 96] on div "Add Product" at bounding box center [212, 102] width 266 height 12
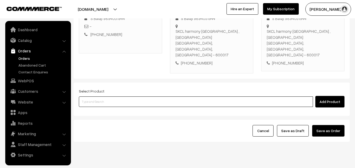
click at [136, 97] on input at bounding box center [196, 102] width 234 height 11
type input "18th Kudamilagai Sadam"
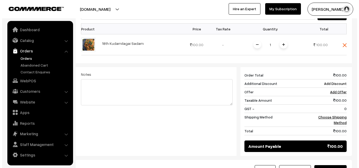
scroll to position [195, 0]
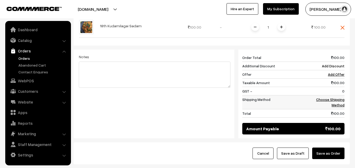
click at [344, 97] on link "Choose Shipping Method" at bounding box center [330, 102] width 28 height 10
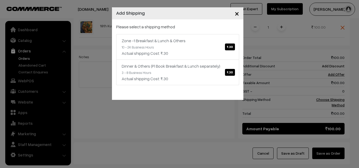
click at [239, 48] on div "Please select a shipping method Zone -1 Breakfast & Lunch & Others ₹.30 10 - 24…" at bounding box center [177, 59] width 131 height 81
click at [229, 42] on div "Zone -1 Breakfast & Lunch & Others ₹.30" at bounding box center [178, 41] width 112 height 6
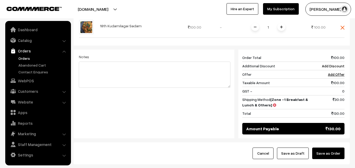
drag, startPoint x: 342, startPoint y: 140, endPoint x: 318, endPoint y: 140, distance: 23.9
click at [339, 148] on button "Save as Order" at bounding box center [328, 154] width 32 height 12
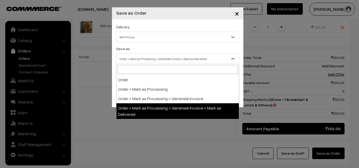
click at [167, 54] on span "Order + Mark as Processing + Generate Invoice + Mark as Delivered" at bounding box center [177, 58] width 122 height 9
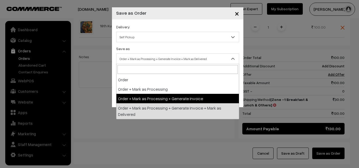
select select "3"
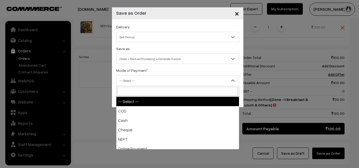
click at [140, 82] on span "-- Select --" at bounding box center [177, 80] width 122 height 9
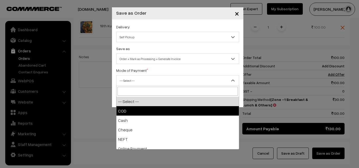
select select "2"
checkbox input "true"
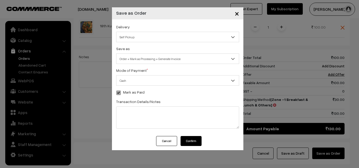
click at [189, 139] on button "Confirm" at bounding box center [190, 141] width 21 height 10
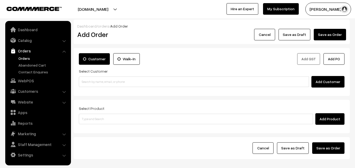
click at [23, 57] on link "Orders" at bounding box center [43, 59] width 52 height 6
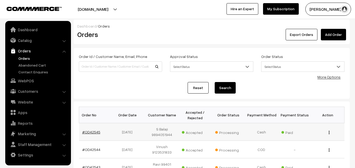
click at [92, 131] on link "#OD42545" at bounding box center [91, 132] width 18 height 4
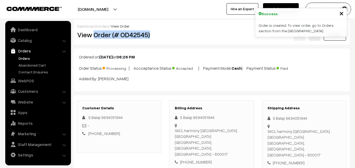
drag, startPoint x: 94, startPoint y: 35, endPoint x: 177, endPoint y: 35, distance: 83.3
click at [177, 35] on div "View Order (# OD42545) Go Back" at bounding box center [211, 35] width 277 height 12
copy div "Order (# OD42545)"
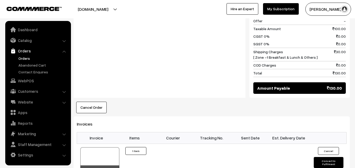
scroll to position [342, 0]
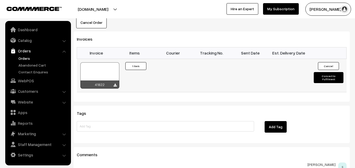
click at [108, 63] on div at bounding box center [99, 76] width 39 height 26
click at [34, 83] on link "WebPOS" at bounding box center [38, 80] width 63 height 9
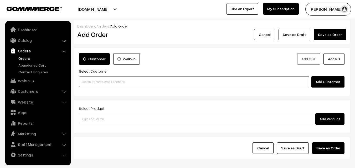
paste input "98940 51944"
click at [101, 83] on input at bounding box center [194, 82] width 230 height 11
click at [94, 81] on input "98940 51944" at bounding box center [194, 82] width 230 height 11
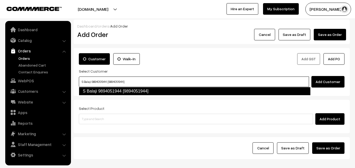
type input "S Balaji 9894051944 [9894051944]"
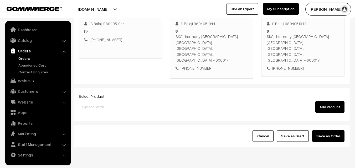
scroll to position [90, 0]
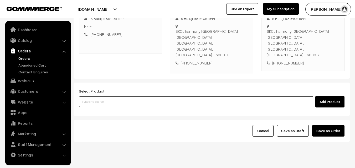
click at [108, 97] on input at bounding box center [196, 102] width 234 height 11
paste input "18th Thursday Dr - Idly (4)"
type input "18th Thursday Dr - Idly (4)"
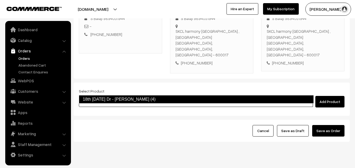
click at [102, 97] on link "18th Thursday Dr - Idly (4)" at bounding box center [196, 99] width 235 height 8
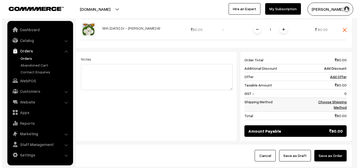
scroll to position [195, 0]
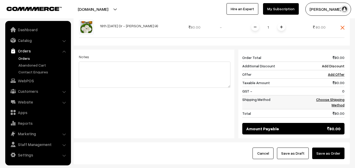
click at [334, 97] on link "Choose Shipping Method" at bounding box center [330, 102] width 28 height 10
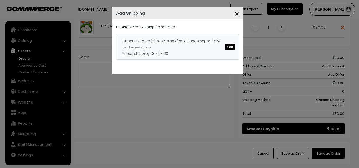
click at [190, 42] on div "Dinner & Others (Pl Book Breakfast & Lunch separately) ₹.30" at bounding box center [178, 41] width 112 height 6
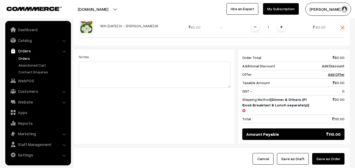
click at [324, 153] on button "Save as Order" at bounding box center [328, 159] width 32 height 12
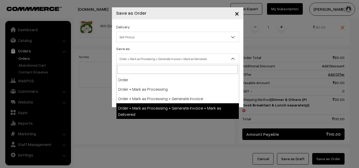
click at [138, 54] on span "Order + Mark as Processing + Generate Invoice + Mark as Delivered" at bounding box center [177, 59] width 123 height 11
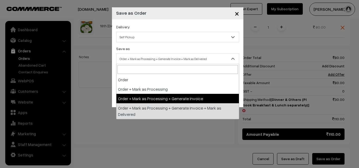
select select "3"
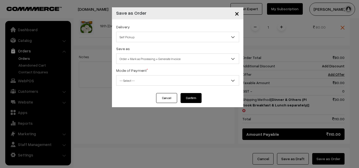
click at [137, 87] on div "Delivery Self Pickup Dinner & Others (Pl Book Breakfast & Lunch separately) (₹3…" at bounding box center [177, 56] width 131 height 74
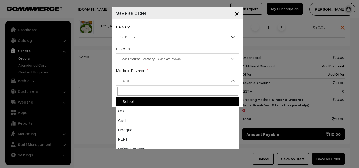
click at [137, 79] on span "-- Select --" at bounding box center [177, 80] width 122 height 9
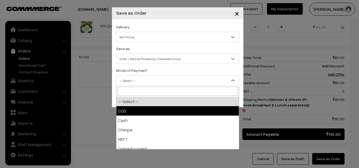
select select "1"
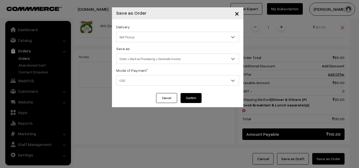
click at [195, 100] on button "Confirm" at bounding box center [190, 98] width 21 height 10
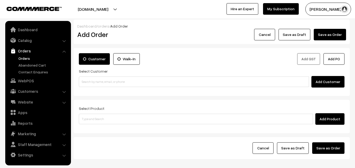
click at [23, 61] on link "Orders" at bounding box center [43, 59] width 52 height 6
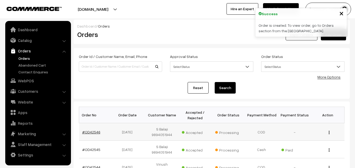
click at [88, 132] on link "#OD42546" at bounding box center [91, 132] width 18 height 4
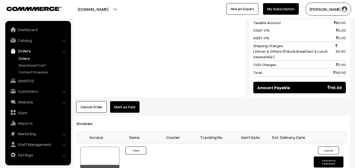
scroll to position [263, 0]
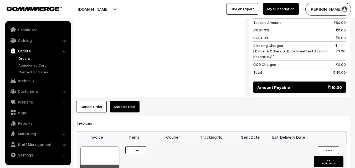
click at [99, 147] on div at bounding box center [99, 160] width 39 height 26
drag, startPoint x: 33, startPoint y: 92, endPoint x: 34, endPoint y: 85, distance: 7.9
click at [33, 93] on link "Customers" at bounding box center [38, 91] width 63 height 9
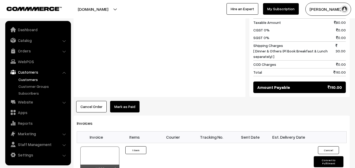
click at [34, 82] on link "Customers" at bounding box center [43, 80] width 52 height 6
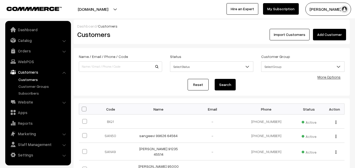
click at [331, 35] on link "Add Customer" at bounding box center [329, 35] width 33 height 12
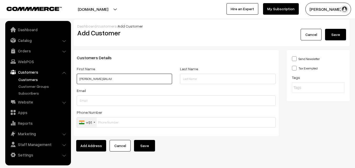
paste input "99402 27661"
type input "[PERSON_NAME] BALAJI 99402 27661"
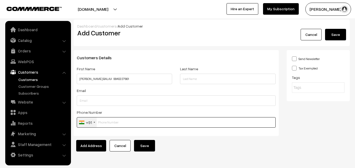
click at [119, 120] on input "text" at bounding box center [176, 122] width 199 height 11
paste input "99402 276"
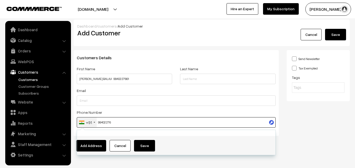
click at [114, 120] on input "99402 276" at bounding box center [176, 122] width 199 height 11
drag, startPoint x: 96, startPoint y: 124, endPoint x: 94, endPoint y: 125, distance: 2.7
click at [94, 125] on div "+91 United States +1 United Kingdom +44 Afghanistan (‫افغانستان‬‎) +93 Albania …" at bounding box center [176, 122] width 199 height 11
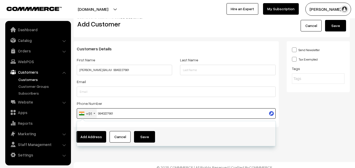
scroll to position [14, 0]
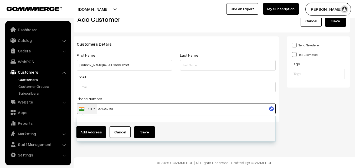
type input "9940227661"
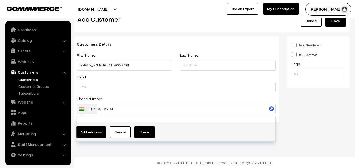
click at [301, 123] on div "Send Newsletter Tax Exempted Tags" at bounding box center [318, 82] width 71 height 90
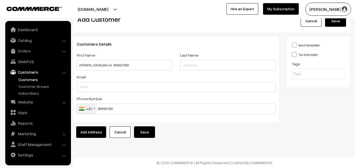
click at [150, 130] on button "Save" at bounding box center [144, 133] width 21 height 12
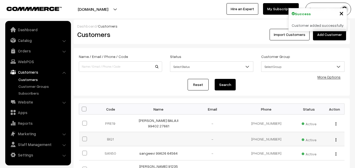
click at [149, 120] on td "[PERSON_NAME] BALAJI 99402 27661" at bounding box center [159, 124] width 54 height 18
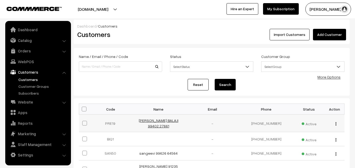
click at [163, 121] on link "[PERSON_NAME] BALAJI 99402 27661" at bounding box center [159, 123] width 40 height 10
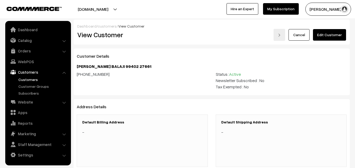
click at [326, 35] on link "Edit Customer" at bounding box center [329, 35] width 33 height 12
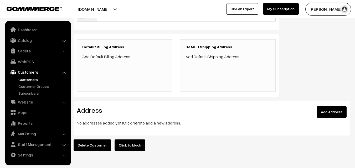
scroll to position [95, 0]
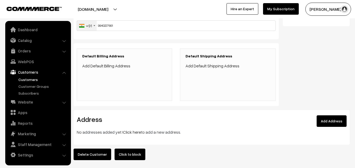
click at [132, 133] on link "Click here" at bounding box center [132, 132] width 18 height 5
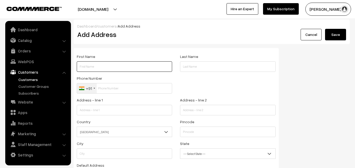
click at [100, 64] on input "text" at bounding box center [124, 66] width 95 height 11
paste input "PREMILA BALAJI"
paste input "99402 27661"
type input "PREMILA BALAJI 99402 27661"
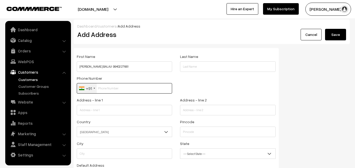
click at [116, 92] on input "text" at bounding box center [124, 88] width 95 height 11
paste input "99402 2766"
click at [110, 87] on input "99402 2766" at bounding box center [124, 88] width 95 height 11
type input "9940227661"
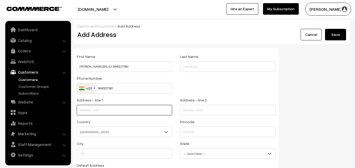
click at [126, 114] on input "text" at bounding box center [124, 110] width 95 height 11
paste input "42/28 Parangusapuram st 3 rd floor Rathnam Heights Kodambakkam Chennai 600024"
drag, startPoint x: 115, startPoint y: 112, endPoint x: 175, endPoint y: 118, distance: 59.9
click at [175, 118] on div "Address - line 1 42/28 Parangusapuram st 3 rd floor Rathnam Heights Kodambakkam…" at bounding box center [124, 108] width 103 height 22
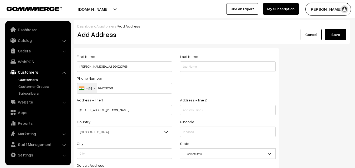
scroll to position [0, 0]
type input "42/28 Parangusapuram st 3 rd floor Rathnam"
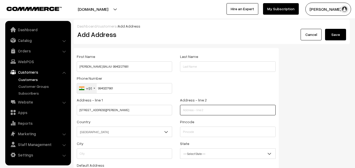
click at [193, 109] on input "text" at bounding box center [227, 110] width 95 height 11
paste input "Heights Kodambakkam Chennai 600024"
type input "Heights Kodambakkam Chennai 600024"
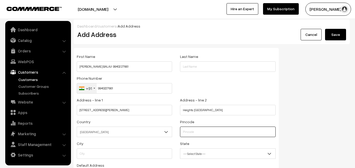
click at [191, 128] on input "text" at bounding box center [227, 132] width 95 height 11
click at [220, 129] on input "60002" at bounding box center [227, 132] width 95 height 11
type input "600024"
type input "Chennai"
select select "[GEOGRAPHIC_DATA]"
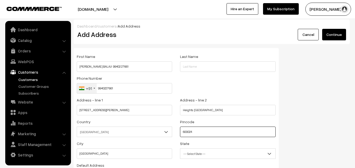
scroll to position [45, 0]
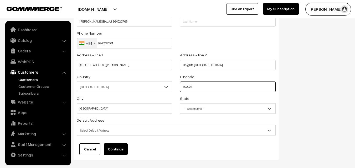
type input "600024"
click at [102, 130] on span "Select Default Address" at bounding box center [176, 130] width 198 height 9
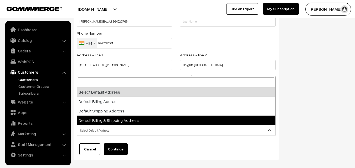
select select "3"
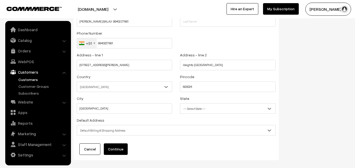
click at [124, 154] on button "Continue" at bounding box center [116, 150] width 24 height 12
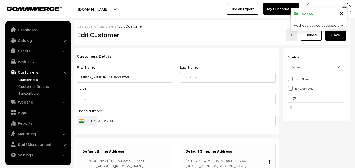
click at [340, 39] on button "Save" at bounding box center [335, 35] width 21 height 12
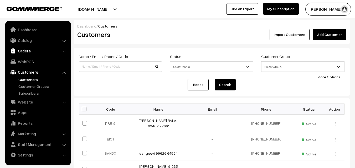
click at [34, 51] on link "Orders" at bounding box center [38, 50] width 63 height 9
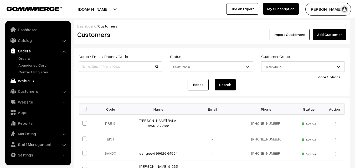
click at [29, 80] on link "WebPOS" at bounding box center [38, 80] width 63 height 9
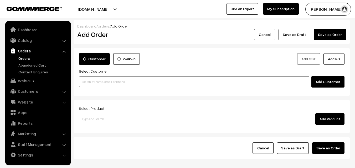
click at [119, 83] on input at bounding box center [194, 82] width 230 height 11
paste input "99402 27661"
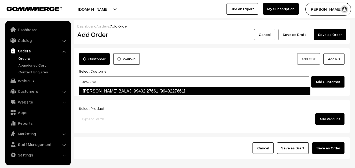
click at [98, 92] on link "[PERSON_NAME] BALAJI 99402 27661 [9940227661]" at bounding box center [195, 91] width 232 height 8
type input "99402 27661"
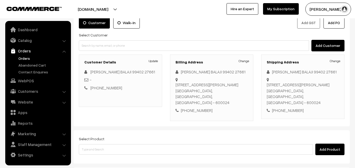
scroll to position [70, 0]
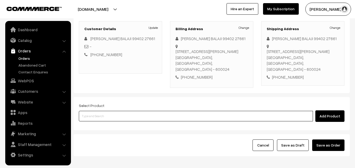
click at [149, 121] on input at bounding box center [196, 116] width 234 height 11
drag, startPoint x: 155, startPoint y: 115, endPoint x: 151, endPoint y: 115, distance: 3.7
click at [154, 115] on input at bounding box center [196, 116] width 234 height 11
type input "Cow Ghee - 500gm"
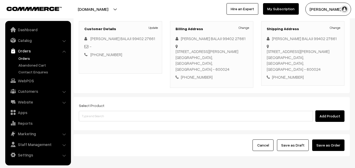
drag, startPoint x: 138, startPoint y: 109, endPoint x: 138, endPoint y: 118, distance: 8.9
click at [138, 111] on div "Select Product Add Product" at bounding box center [212, 112] width 266 height 20
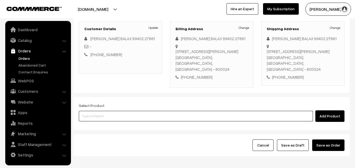
click at [139, 119] on input at bounding box center [196, 116] width 234 height 11
type input "Cow Ghee - 500gm"
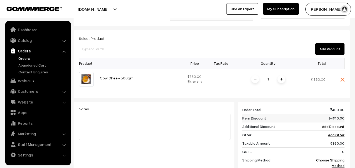
scroll to position [148, 0]
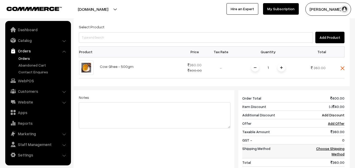
click at [341, 150] on link "Choose Shipping Method" at bounding box center [330, 152] width 28 height 10
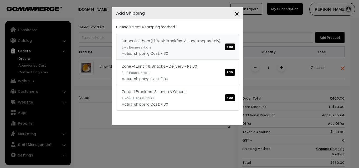
click at [213, 53] on div "Actual shipping Cost: ₹.30" at bounding box center [178, 53] width 112 height 6
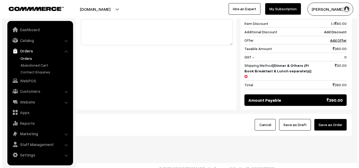
scroll to position [232, 0]
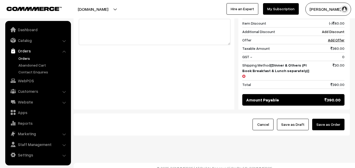
click at [331, 121] on button "Save as Order" at bounding box center [328, 125] width 32 height 12
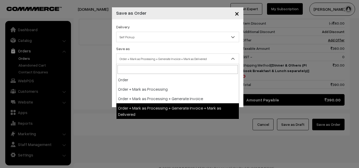
click at [138, 55] on span "Order + Mark as Processing + Generate Invoice + Mark as Delivered" at bounding box center [177, 58] width 122 height 9
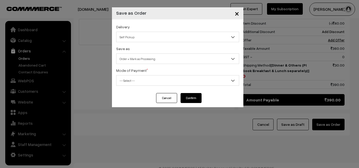
click at [143, 57] on span "Order + Mark as Processing" at bounding box center [177, 58] width 122 height 9
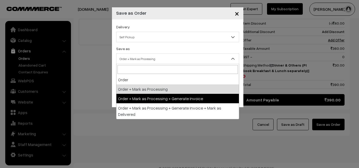
select select "3"
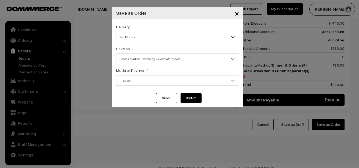
click at [148, 80] on span "-- Select --" at bounding box center [177, 80] width 122 height 9
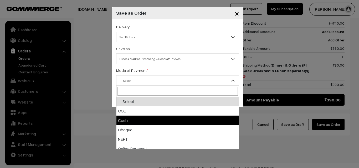
select select "2"
checkbox input "true"
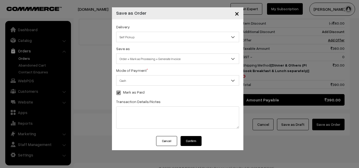
click at [189, 141] on button "Confirm" at bounding box center [190, 141] width 21 height 10
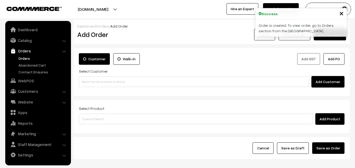
click at [21, 58] on link "Orders" at bounding box center [43, 59] width 52 height 6
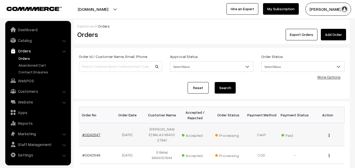
click at [89, 133] on link "#OD42547" at bounding box center [91, 135] width 18 height 4
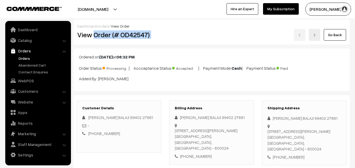
copy div "Order (# OD42547)"
drag, startPoint x: 95, startPoint y: 34, endPoint x: 170, endPoint y: 38, distance: 74.7
click at [170, 38] on div "View Order (# OD42547) Go Back" at bounding box center [211, 35] width 277 height 12
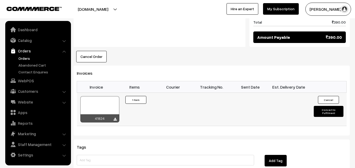
scroll to position [315, 0]
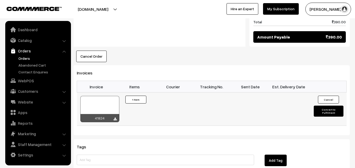
click at [101, 96] on div at bounding box center [99, 109] width 39 height 26
click at [24, 81] on link "WebPOS" at bounding box center [38, 80] width 63 height 9
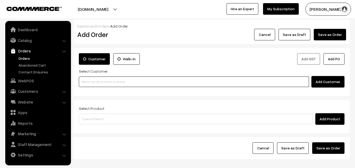
click at [98, 83] on input at bounding box center [194, 82] width 230 height 11
paste input "98402 01973"
click at [94, 81] on input "98402 01973" at bounding box center [194, 82] width 230 height 11
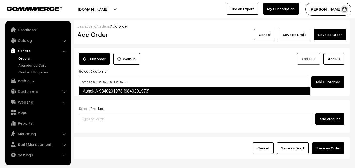
type input "Ashok A 9840201973 [9840201973]"
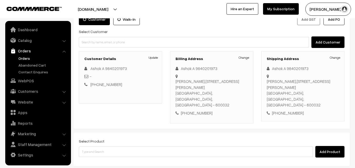
scroll to position [64, 0]
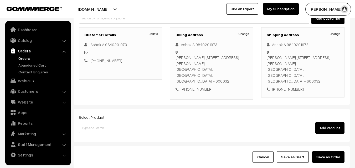
click at [118, 123] on input at bounding box center [196, 128] width 234 height 11
paste input "18th Without Rice..."
type input "18th Without Rice..."
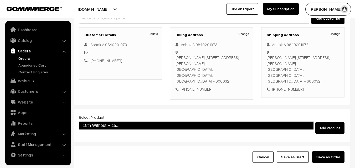
click at [102, 122] on link "18th Without Rice..." at bounding box center [196, 126] width 235 height 8
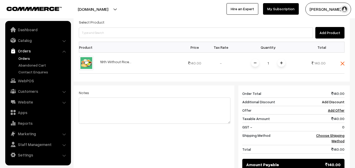
scroll to position [169, 0]
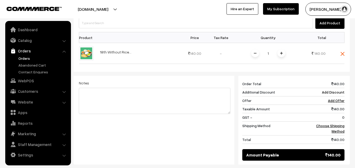
click at [281, 52] on img at bounding box center [281, 53] width 3 height 3
click at [342, 124] on link "Choose Shipping Method" at bounding box center [330, 129] width 28 height 10
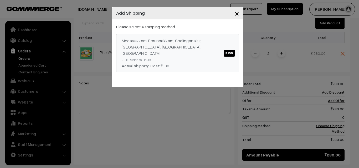
click at [175, 45] on div "Medavakkam, Perunpakkam, Sholinganallur, seliyur, Kirattur, Perambur ₹.100" at bounding box center [178, 47] width 112 height 19
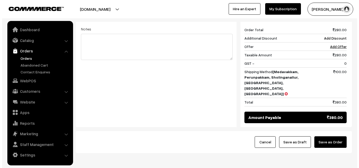
scroll to position [223, 0]
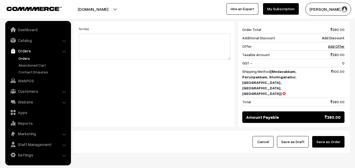
click at [334, 136] on button "Save as Order" at bounding box center [328, 142] width 32 height 12
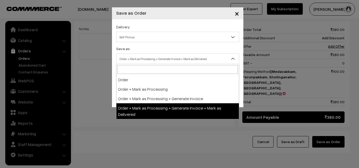
click at [170, 59] on span "Order + Mark as Processing + Generate Invoice + Mark as Delivered" at bounding box center [177, 58] width 122 height 9
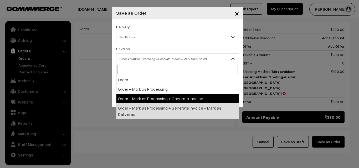
select select "3"
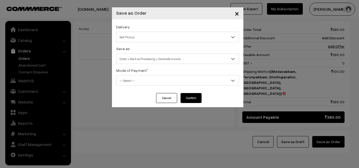
click at [138, 82] on span "-- Select --" at bounding box center [177, 80] width 122 height 9
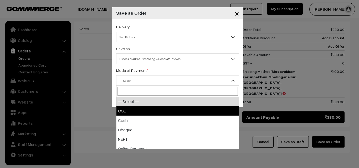
select select "1"
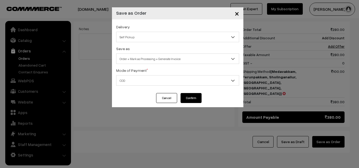
click at [194, 97] on button "Confirm" at bounding box center [190, 98] width 21 height 10
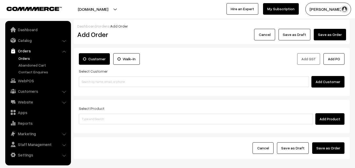
click at [21, 58] on link "Orders" at bounding box center [43, 59] width 52 height 6
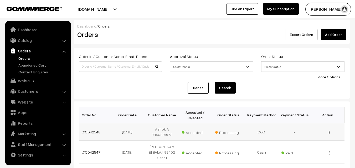
click at [90, 132] on link "#OD42548" at bounding box center [91, 132] width 18 height 4
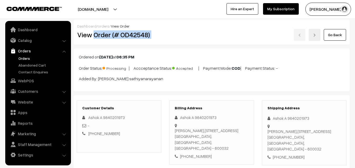
drag, startPoint x: 95, startPoint y: 32, endPoint x: 168, endPoint y: 35, distance: 72.3
click at [168, 35] on div "View Order (# OD42548) Go Back" at bounding box center [211, 35] width 277 height 12
copy div "Order (# OD42548)"
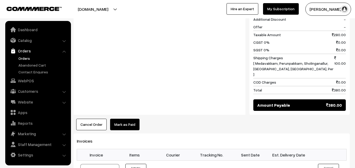
scroll to position [263, 0]
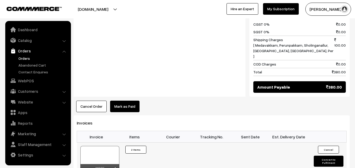
click at [103, 146] on div at bounding box center [99, 159] width 39 height 26
click at [29, 83] on link "WebPOS" at bounding box center [38, 80] width 63 height 9
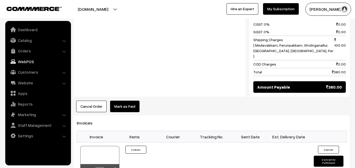
click at [91, 88] on div "Product Price Tax Rate Quantity Total 18th Without Rice... 140.00" at bounding box center [212, 12] width 276 height 200
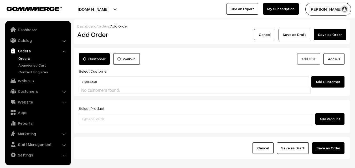
click at [91, 81] on input "74011 59931" at bounding box center [194, 82] width 230 height 11
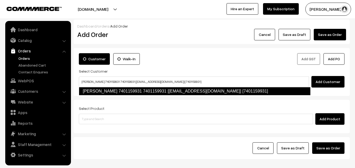
type input "Radhai 7401159931 7401159931 [test210@gmail.com] [7401159931]"
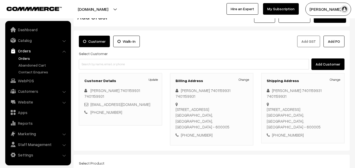
scroll to position [96, 0]
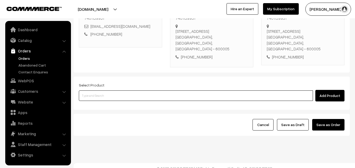
click at [158, 91] on input at bounding box center [196, 96] width 234 height 11
click at [112, 91] on input at bounding box center [196, 96] width 234 height 11
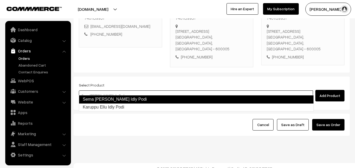
type input "Karuppu Ellu Idly Podi"
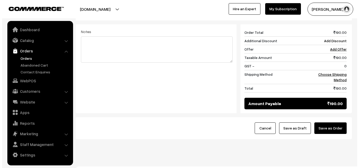
scroll to position [224, 0]
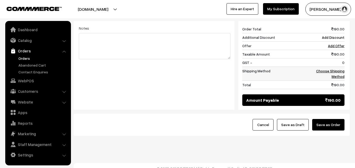
click at [339, 69] on link "Choose Shipping Method" at bounding box center [330, 74] width 28 height 10
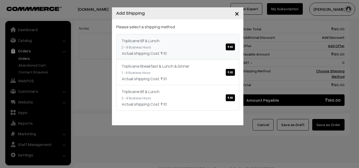
drag, startPoint x: 192, startPoint y: 38, endPoint x: 194, endPoint y: 36, distance: 2.9
click at [192, 38] on div "Triplicane Bf & Lunch ₹.10" at bounding box center [178, 41] width 112 height 6
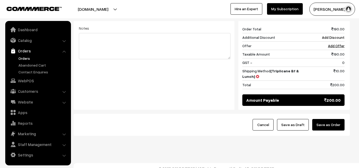
scroll to position [218, 0]
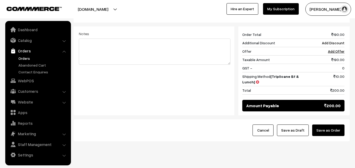
drag, startPoint x: 338, startPoint y: 121, endPoint x: 318, endPoint y: 118, distance: 20.3
click at [338, 125] on button "Save as Order" at bounding box center [328, 131] width 32 height 12
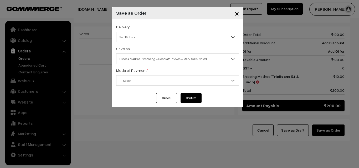
click at [146, 59] on span "Order + Mark as Processing + Generate Invoice + Mark as Delivered" at bounding box center [177, 58] width 122 height 9
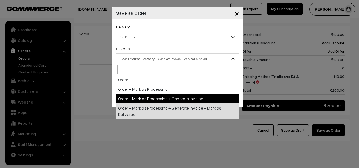
select select "3"
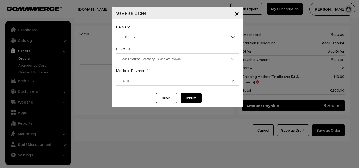
click at [130, 77] on span "-- Select --" at bounding box center [177, 80] width 122 height 9
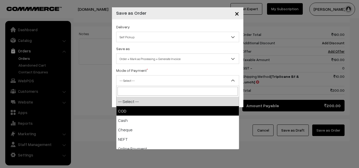
drag, startPoint x: 132, startPoint y: 112, endPoint x: 133, endPoint y: 107, distance: 5.0
select select "1"
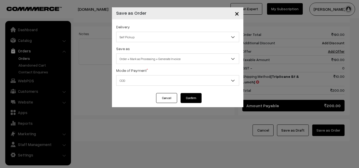
click at [188, 96] on button "Confirm" at bounding box center [190, 98] width 21 height 10
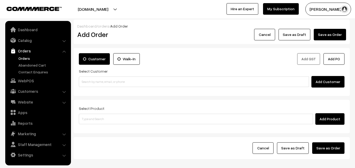
click at [27, 59] on link "Orders" at bounding box center [43, 59] width 52 height 6
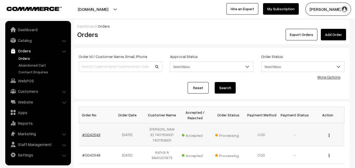
click at [90, 133] on link "#OD42549" at bounding box center [91, 135] width 18 height 4
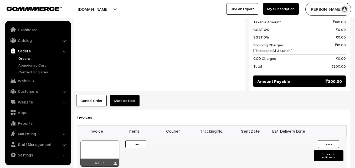
scroll to position [315, 0]
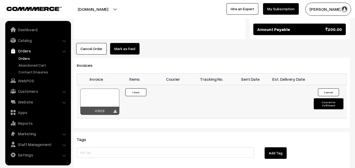
click at [107, 91] on div at bounding box center [99, 102] width 39 height 26
click at [29, 76] on link "WebPOS" at bounding box center [38, 80] width 63 height 9
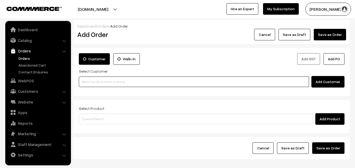
click at [140, 81] on input at bounding box center [194, 82] width 230 height 11
paste input "99400 33445"
type input "99400 33445"
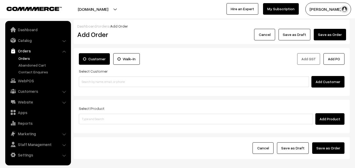
drag, startPoint x: 98, startPoint y: 75, endPoint x: 107, endPoint y: 84, distance: 12.8
click at [99, 76] on div "Select Customer Add Customer" at bounding box center [212, 78] width 266 height 20
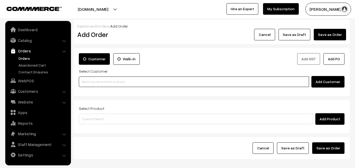
click at [107, 84] on input at bounding box center [194, 82] width 230 height 11
paste input "99400 33445"
click at [97, 85] on input "99400 33445" at bounding box center [194, 82] width 230 height 11
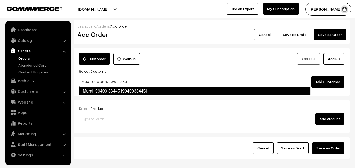
type input "Murali 99400 33445 [9940033445]"
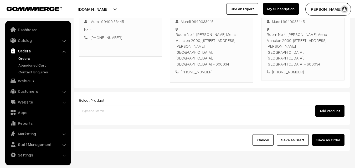
scroll to position [96, 0]
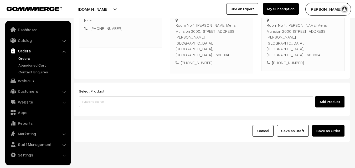
drag, startPoint x: 138, startPoint y: 100, endPoint x: 141, endPoint y: 94, distance: 6.7
click at [138, 100] on div "Select Product Add Product" at bounding box center [212, 99] width 276 height 33
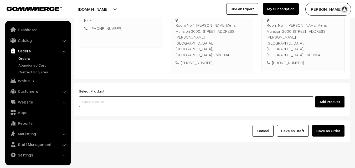
click at [142, 97] on input at bounding box center [196, 102] width 234 height 11
click at [123, 97] on input at bounding box center [196, 102] width 234 height 11
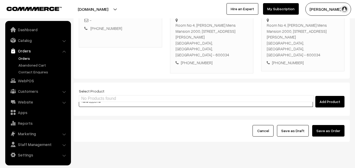
type input "Rava uppuma"
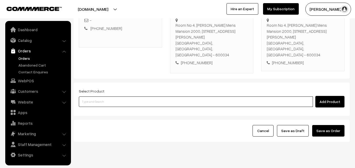
click at [110, 97] on input at bounding box center [196, 102] width 234 height 11
paste input "Bf - Rava uppuma"
type input "Bf - Rava uppuma"
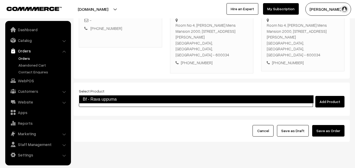
click at [99, 99] on link "Bf - Rava uppuma" at bounding box center [196, 99] width 235 height 8
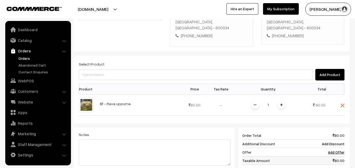
scroll to position [148, 0]
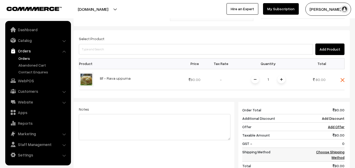
click at [340, 150] on link "Choose Shipping Method" at bounding box center [330, 155] width 28 height 10
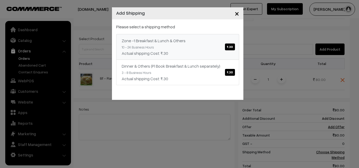
click at [154, 40] on div "Zone -1 Breakfast & Lunch & Others ₹.30" at bounding box center [178, 41] width 112 height 6
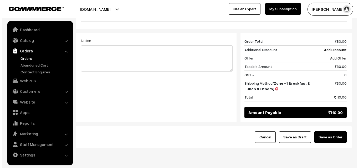
scroll to position [224, 0]
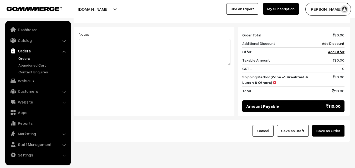
click at [325, 125] on button "Save as Order" at bounding box center [328, 131] width 32 height 12
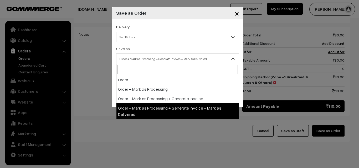
click at [151, 57] on span "Order + Mark as Processing + Generate Invoice + Mark as Delivered" at bounding box center [177, 58] width 122 height 9
select select "3"
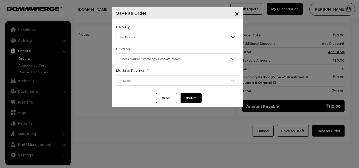
click at [126, 82] on span "-- Select --" at bounding box center [177, 80] width 122 height 9
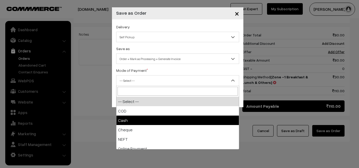
select select "2"
checkbox input "true"
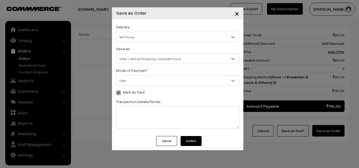
click at [190, 143] on button "Confirm" at bounding box center [190, 141] width 21 height 10
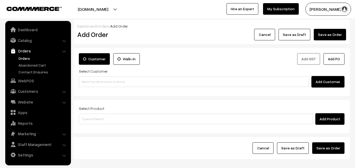
click at [24, 56] on link "Orders" at bounding box center [43, 59] width 52 height 6
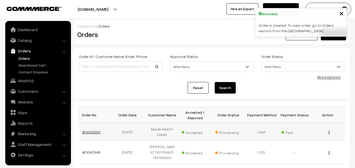
click at [88, 133] on link "#OD42550" at bounding box center [91, 132] width 18 height 4
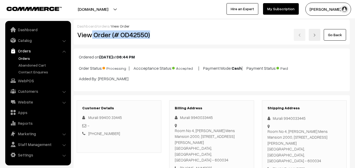
drag, startPoint x: 93, startPoint y: 37, endPoint x: 159, endPoint y: 56, distance: 69.4
click at [162, 43] on div "Dashboard / orders / View Order View Order (# OD42550) Go Back" at bounding box center [212, 32] width 276 height 25
copy h2 "Order (# OD42550)"
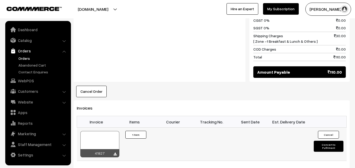
scroll to position [289, 0]
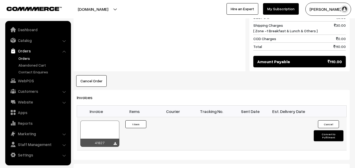
click at [97, 121] on div at bounding box center [99, 134] width 39 height 26
click at [31, 81] on link "WebPOS" at bounding box center [38, 80] width 63 height 9
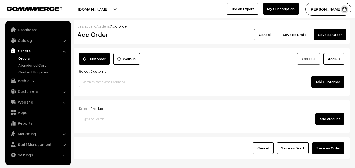
drag, startPoint x: 92, startPoint y: 63, endPoint x: 92, endPoint y: 66, distance: 2.9
click at [92, 65] on div "Customer Walk-In" at bounding box center [143, 60] width 137 height 15
click at [92, 76] on div "Select Customer Add Customer" at bounding box center [212, 78] width 266 height 20
click at [90, 88] on div "Customer Walk-In Add GST Add PO Select Customer Add Customer" at bounding box center [212, 72] width 276 height 48
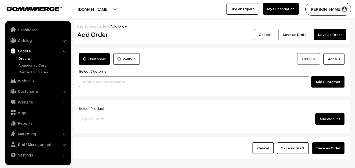
click at [93, 85] on input at bounding box center [194, 82] width 230 height 11
paste input "94443 56220"
click at [91, 84] on input "94443 56220" at bounding box center [194, 82] width 230 height 11
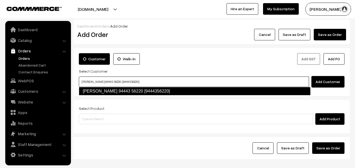
type input "Ramanujam 94443 56220 [9444356220]"
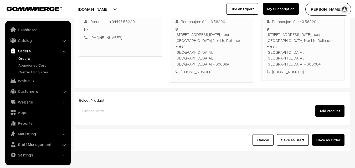
scroll to position [90, 0]
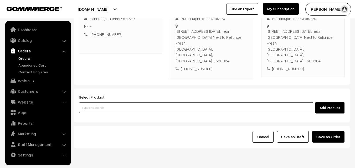
click at [112, 103] on input at bounding box center [196, 108] width 234 height 11
paste input "18th Without Rice..."
type input "18th Without Rice..."
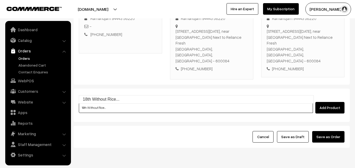
click at [100, 103] on link "18th Without Rice..." at bounding box center [196, 100] width 234 height 8
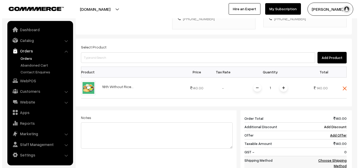
scroll to position [218, 0]
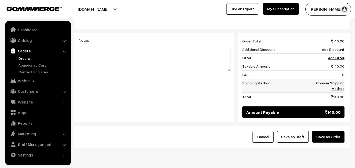
click at [336, 81] on link "Choose Shipping Method" at bounding box center [330, 86] width 28 height 10
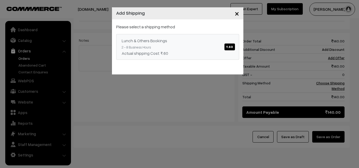
click at [183, 32] on div "Please select a shipping method Lunch & Others Bookings ₹.60 2 - 8 Business Hou…" at bounding box center [177, 42] width 123 height 36
click at [211, 50] on div "Actual shipping Cost: ₹.60" at bounding box center [178, 53] width 112 height 6
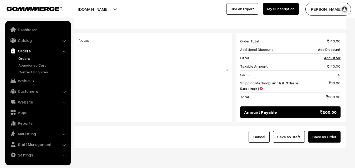
click at [329, 126] on div "Cancel Save as Draft Save as Order" at bounding box center [210, 137] width 272 height 22
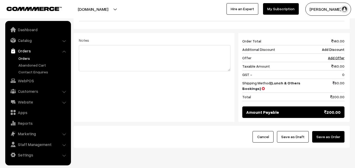
click at [329, 131] on button "Save as Order" at bounding box center [328, 137] width 32 height 12
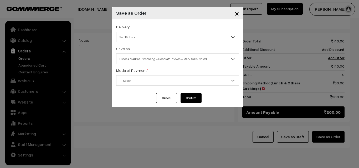
click at [137, 62] on span "Order + Mark as Processing + Generate Invoice + Mark as Delivered" at bounding box center [177, 58] width 122 height 9
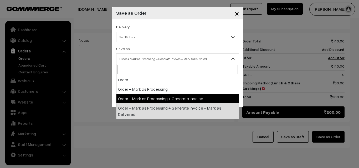
select select "3"
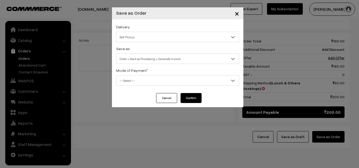
click at [137, 79] on span "-- Select --" at bounding box center [177, 80] width 122 height 9
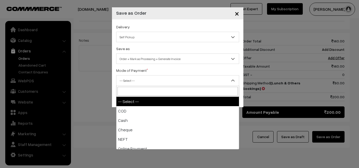
select select "1"
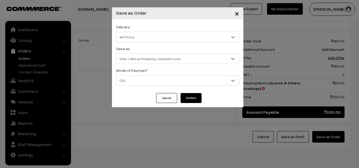
click at [185, 100] on button "Confirm" at bounding box center [190, 98] width 21 height 10
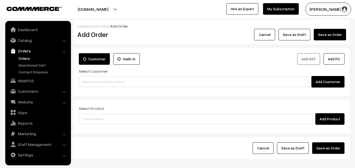
click at [28, 59] on link "Orders" at bounding box center [43, 59] width 52 height 6
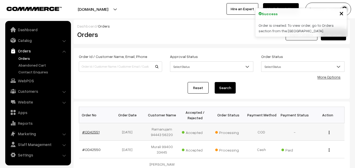
click at [90, 131] on link "#OD42551" at bounding box center [90, 132] width 17 height 4
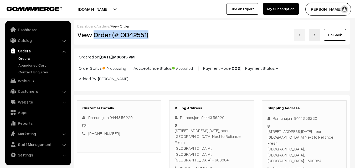
drag, startPoint x: 95, startPoint y: 36, endPoint x: 146, endPoint y: 44, distance: 51.3
click at [159, 40] on div "View Order (# OD42551)" at bounding box center [119, 35] width 92 height 12
copy h2 "Order (# OD42551)"
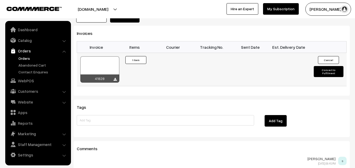
scroll to position [318, 0]
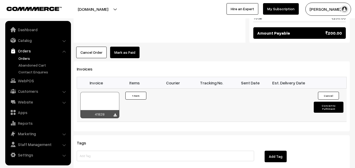
click at [101, 92] on div at bounding box center [99, 105] width 39 height 26
click at [30, 85] on link "WebPOS" at bounding box center [38, 80] width 63 height 9
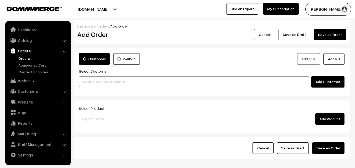
click at [105, 85] on input at bounding box center [194, 82] width 230 height 11
paste input "98405 25453"
click at [95, 78] on input "98405 25453" at bounding box center [194, 82] width 230 height 11
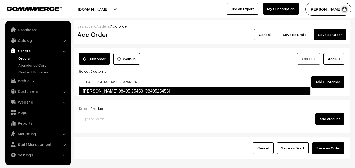
type input "[PERSON_NAME] 98405 25453 [9840525453]"
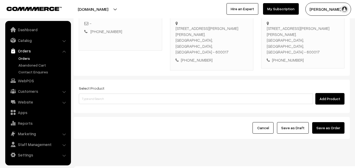
scroll to position [96, 0]
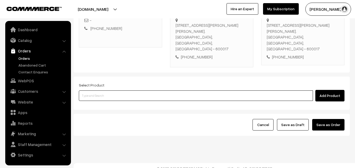
click at [117, 92] on input at bounding box center [196, 96] width 234 height 11
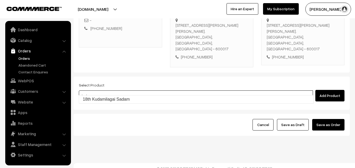
type input "18th Kudamilagai Sadam"
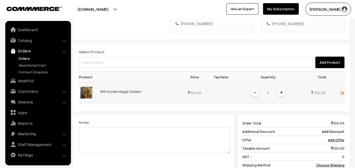
scroll to position [148, 0]
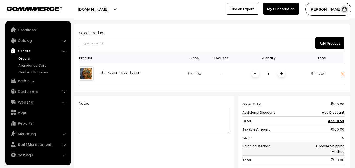
click at [338, 146] on link "Choose Shipping Method" at bounding box center [330, 149] width 28 height 10
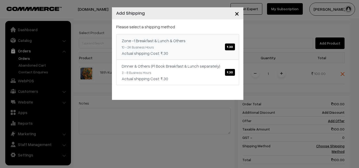
click at [187, 38] on div "Zone -1 Breakfast & Lunch & Others ₹.30" at bounding box center [178, 41] width 112 height 6
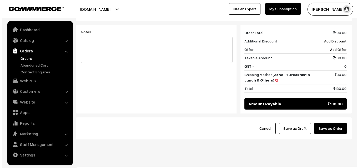
scroll to position [224, 0]
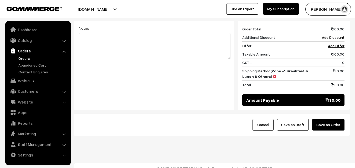
click at [333, 119] on button "Save as Order" at bounding box center [328, 125] width 32 height 12
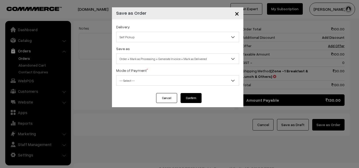
click at [147, 56] on span "Order + Mark as Processing + Generate Invoice + Mark as Delivered" at bounding box center [177, 58] width 122 height 9
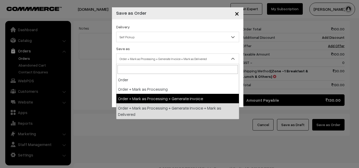
select select "3"
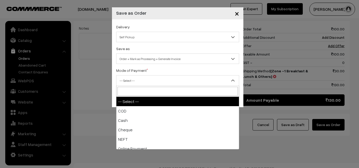
click at [131, 83] on span "-- Select --" at bounding box center [177, 80] width 122 height 9
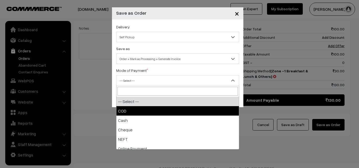
select select "1"
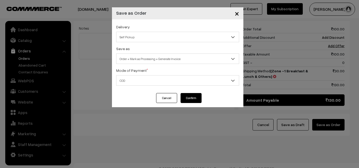
drag, startPoint x: 188, startPoint y: 96, endPoint x: 209, endPoint y: 28, distance: 71.5
click at [189, 96] on button "Confirm" at bounding box center [190, 98] width 21 height 10
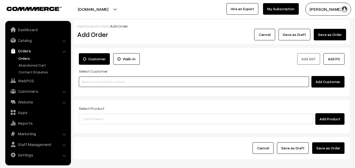
click at [105, 80] on input at bounding box center [194, 82] width 230 height 11
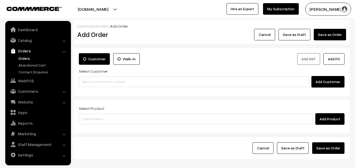
click at [22, 58] on link "Orders" at bounding box center [43, 59] width 52 height 6
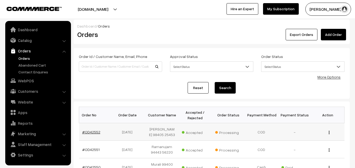
click at [91, 133] on link "#OD42552" at bounding box center [91, 132] width 18 height 4
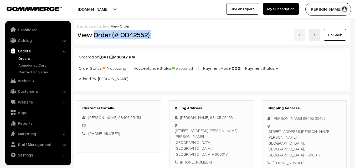
drag, startPoint x: 94, startPoint y: 35, endPoint x: 187, endPoint y: 34, distance: 93.5
click at [198, 37] on div "View Order (# OD42552) Go Back" at bounding box center [211, 35] width 277 height 12
copy div "Order (# OD42552)"
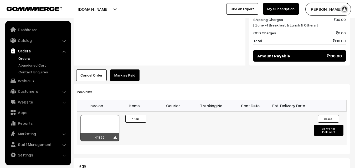
scroll to position [289, 0]
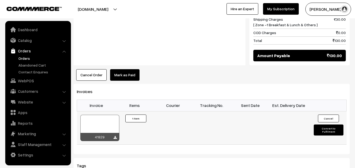
click at [110, 116] on div at bounding box center [99, 128] width 39 height 26
click at [30, 57] on link "Orders" at bounding box center [43, 59] width 52 height 6
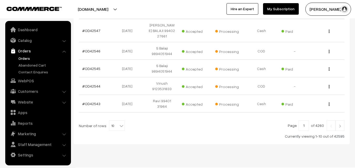
scroll to position [198, 0]
click at [32, 84] on link "WebPOS" at bounding box center [38, 80] width 63 height 9
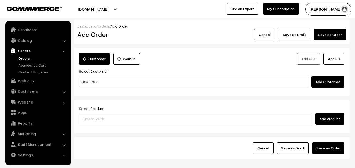
click at [94, 81] on input "98409 07982" at bounding box center [194, 82] width 230 height 11
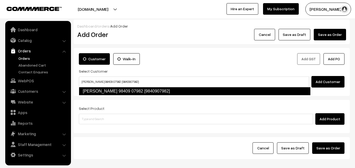
type input "[PERSON_NAME] 98409 07982 [9840907982]"
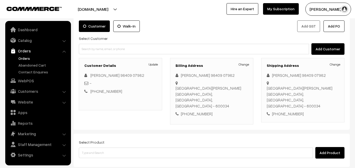
scroll to position [90, 0]
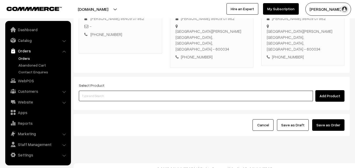
click at [184, 91] on input at bounding box center [196, 96] width 234 height 11
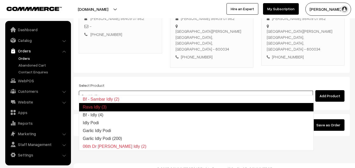
type input "Bf - Idly (4)"
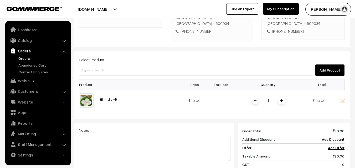
scroll to position [116, 0]
click at [281, 99] on img at bounding box center [281, 100] width 3 height 3
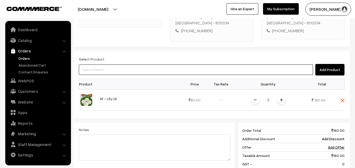
click at [213, 65] on input at bounding box center [196, 70] width 234 height 11
click at [120, 65] on input at bounding box center [196, 70] width 234 height 11
paste input "18th Without Rice..."
type input "18th Without Rice..."
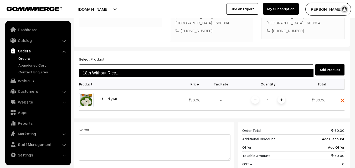
click at [103, 74] on link "18th Without Rice..." at bounding box center [196, 73] width 235 height 8
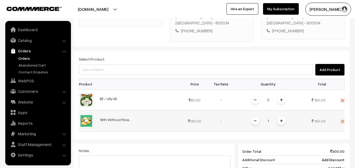
drag, startPoint x: 283, startPoint y: 111, endPoint x: 281, endPoint y: 113, distance: 3.0
click at [282, 117] on div "1" at bounding box center [268, 121] width 39 height 9
click at [280, 117] on span at bounding box center [281, 121] width 8 height 8
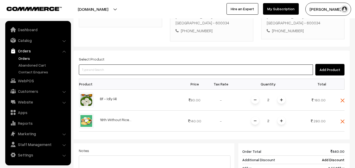
click at [226, 65] on input at bounding box center [196, 70] width 234 height 11
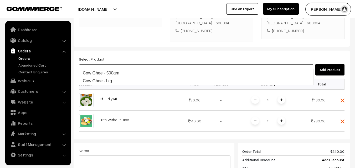
type input "Cow Ghee - 500gm"
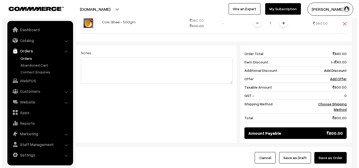
scroll to position [247, 0]
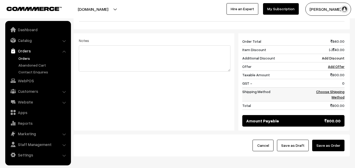
click at [343, 90] on link "Choose Shipping Method" at bounding box center [330, 95] width 28 height 10
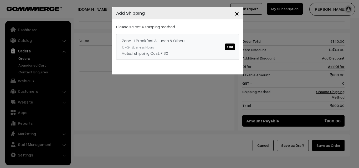
click at [192, 44] on div "Zone -1 Breakfast & Lunch & Others ₹.30" at bounding box center [178, 41] width 112 height 6
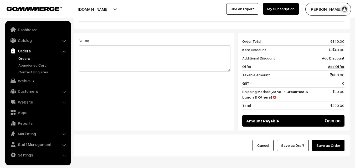
click at [333, 140] on button "Save as Order" at bounding box center [328, 146] width 32 height 12
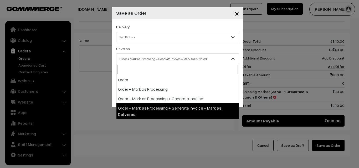
drag, startPoint x: 175, startPoint y: 63, endPoint x: 157, endPoint y: 85, distance: 28.4
click at [175, 63] on span "Order + Mark as Processing + Generate Invoice + Mark as Delivered" at bounding box center [177, 58] width 122 height 9
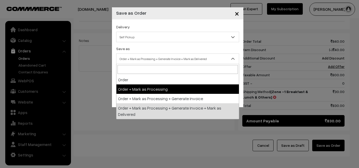
select select "3"
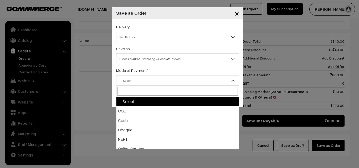
click at [145, 79] on span "-- Select --" at bounding box center [177, 80] width 122 height 9
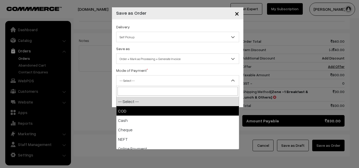
select select "1"
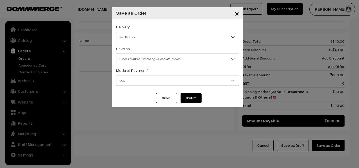
drag, startPoint x: 190, startPoint y: 99, endPoint x: 183, endPoint y: 102, distance: 7.6
click at [190, 99] on button "Confirm" at bounding box center [190, 98] width 21 height 10
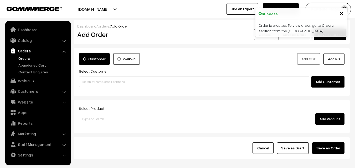
click at [21, 59] on link "Orders" at bounding box center [43, 59] width 52 height 6
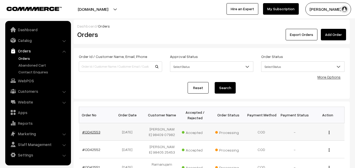
click at [94, 134] on link "#OD42553" at bounding box center [91, 132] width 18 height 4
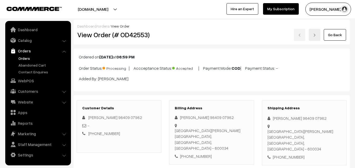
click at [182, 38] on div "View Order (# OD42553) Go Back" at bounding box center [211, 35] width 277 height 12
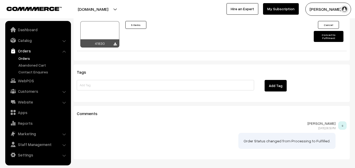
scroll to position [447, 0]
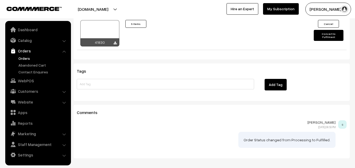
click at [104, 17] on div "[DOMAIN_NAME] Go to Website Switch Store Create New Store [PERSON_NAME] s… My P…" at bounding box center [177, 9] width 355 height 18
click at [104, 30] on div at bounding box center [99, 33] width 39 height 26
click at [23, 60] on link "Orders" at bounding box center [43, 59] width 52 height 6
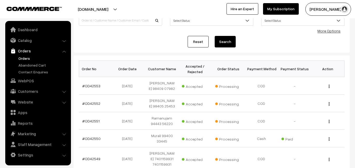
scroll to position [53, 0]
